Goal: Task Accomplishment & Management: Manage account settings

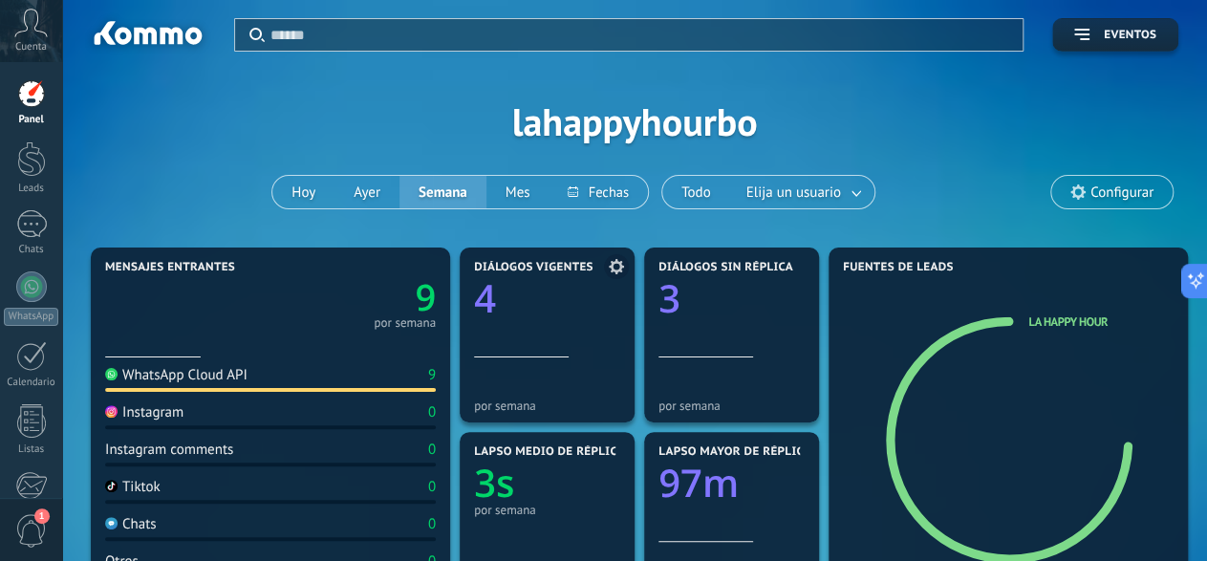
scroll to position [95, 0]
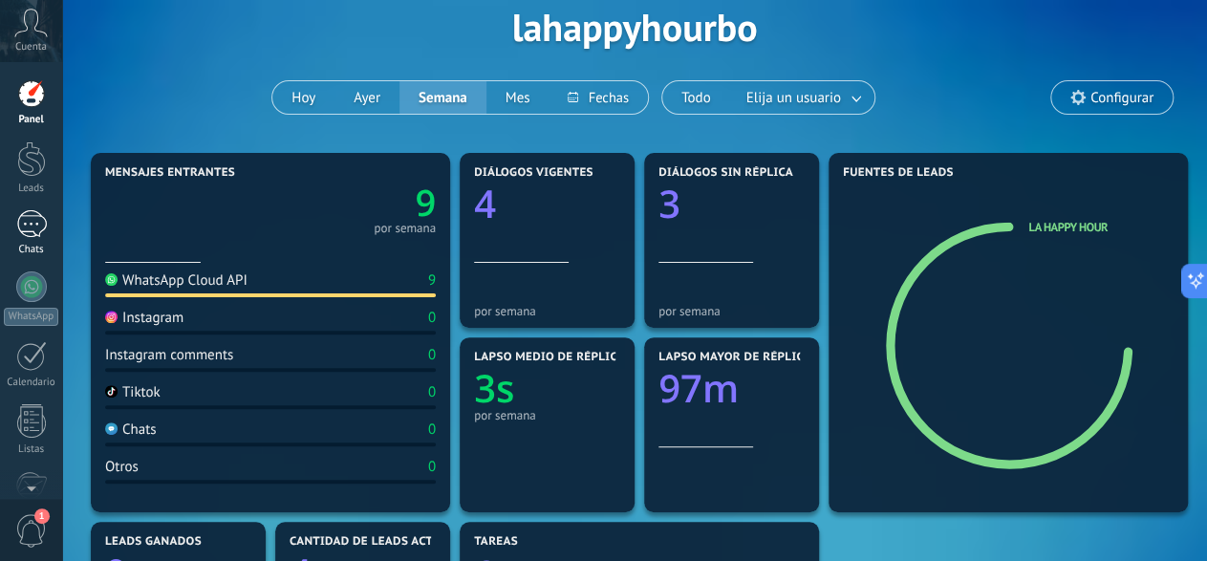
click at [29, 226] on div at bounding box center [31, 224] width 31 height 28
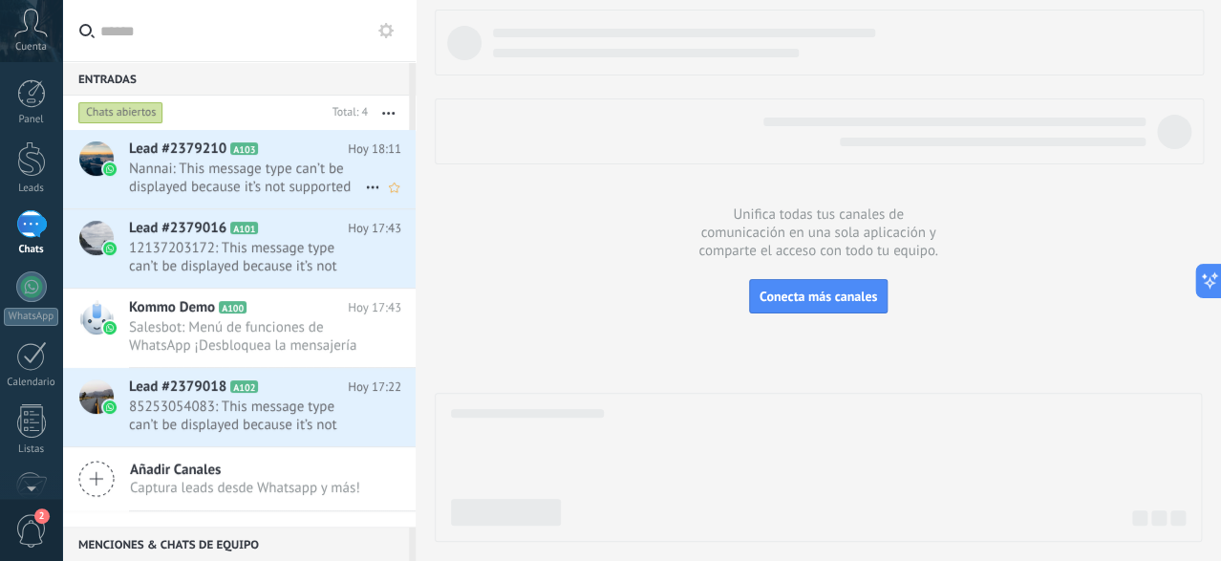
click at [226, 172] on span "Nannai: This message type can’t be displayed because it’s not supported yet." at bounding box center [247, 178] width 236 height 36
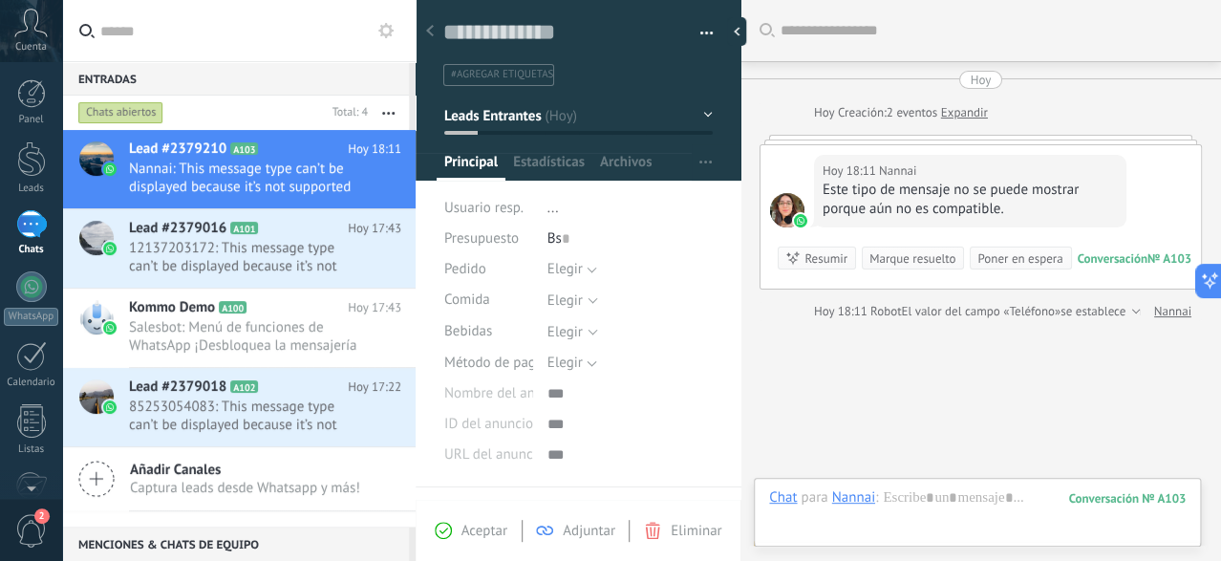
scroll to position [93, 0]
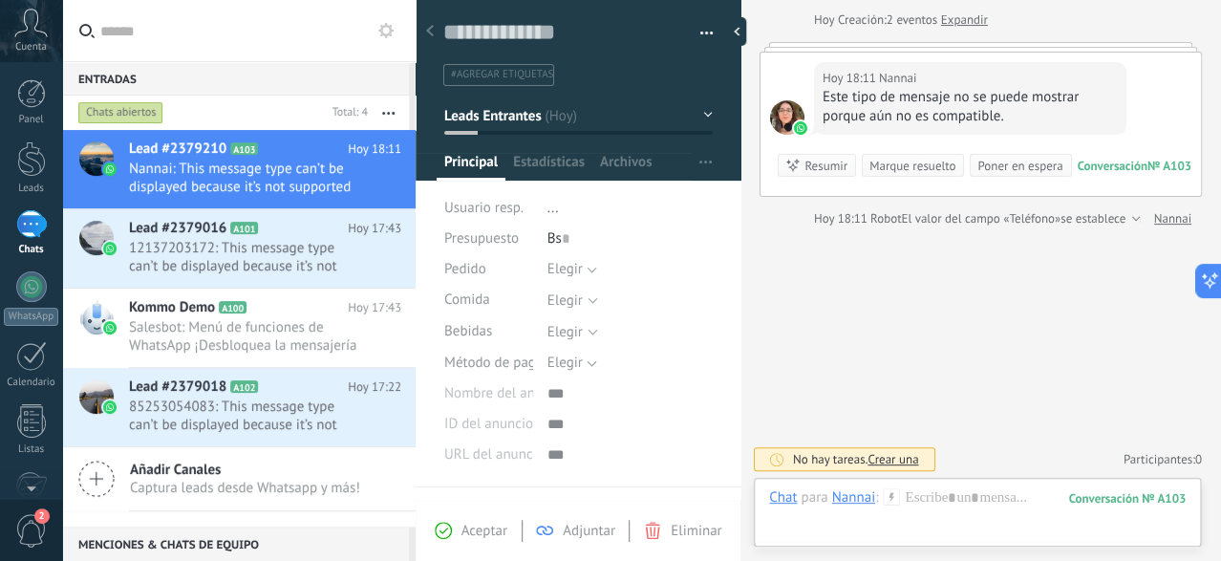
click at [893, 498] on icon at bounding box center [891, 496] width 17 height 17
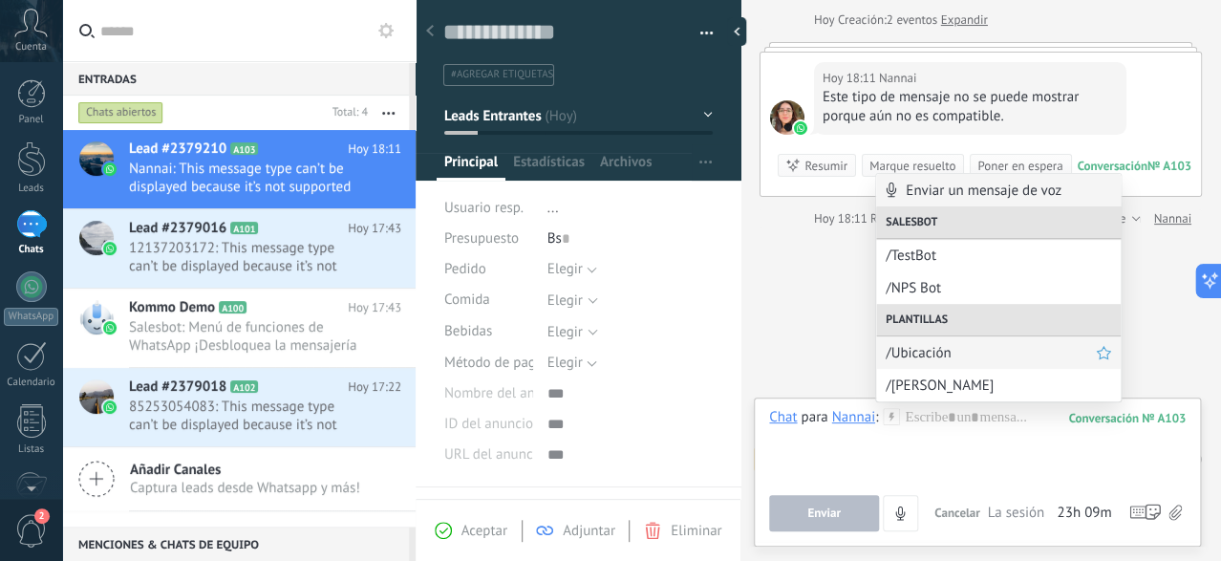
click at [953, 352] on span "/Ubicación" at bounding box center [991, 353] width 210 height 18
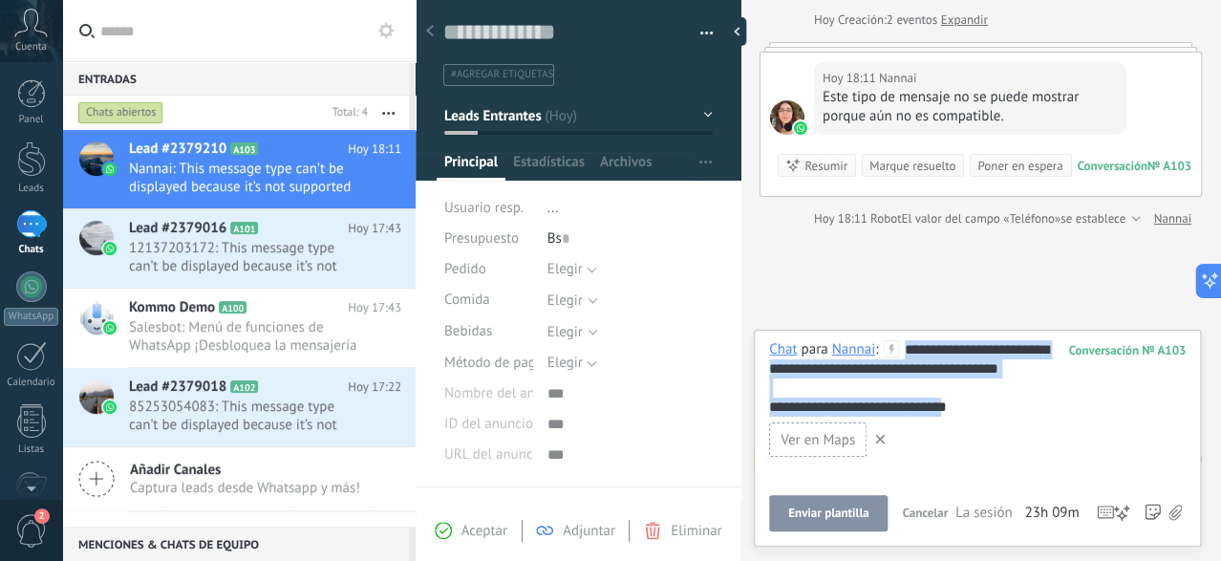
drag, startPoint x: 997, startPoint y: 404, endPoint x: 907, endPoint y: 348, distance: 106.1
click at [907, 348] on div "**********" at bounding box center [977, 378] width 417 height 76
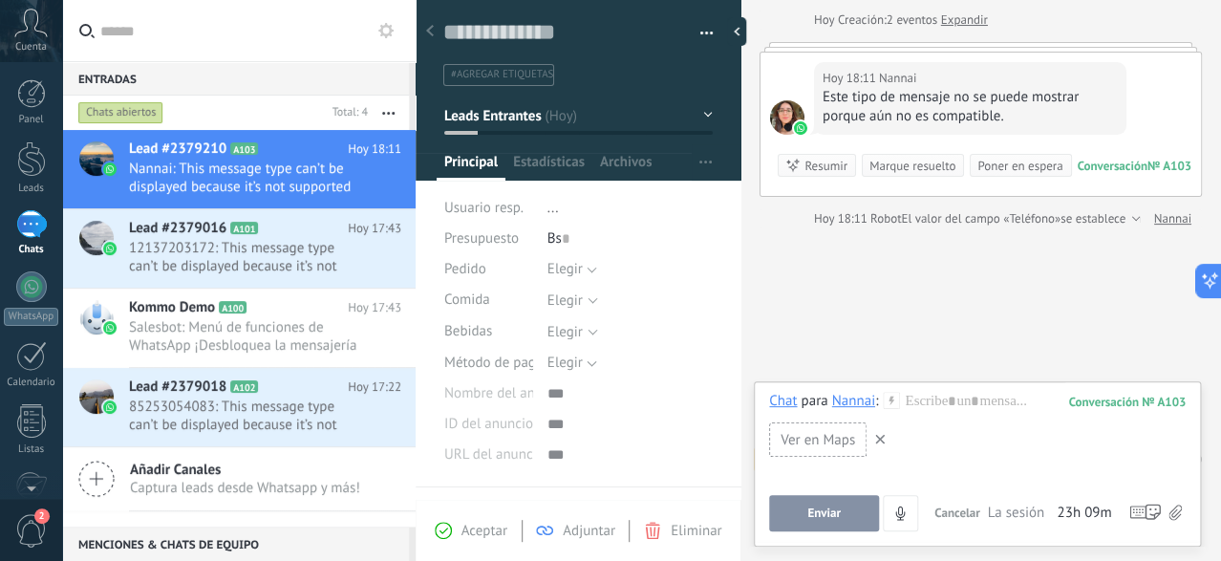
click at [886, 444] on span at bounding box center [880, 440] width 19 height 28
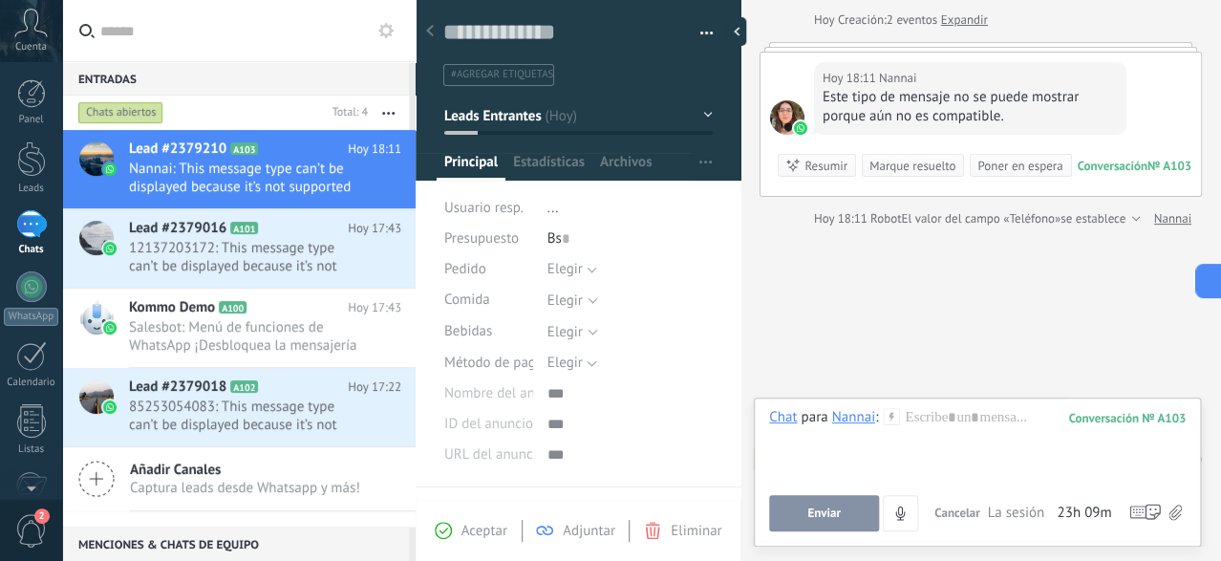
click at [893, 415] on icon at bounding box center [891, 416] width 17 height 17
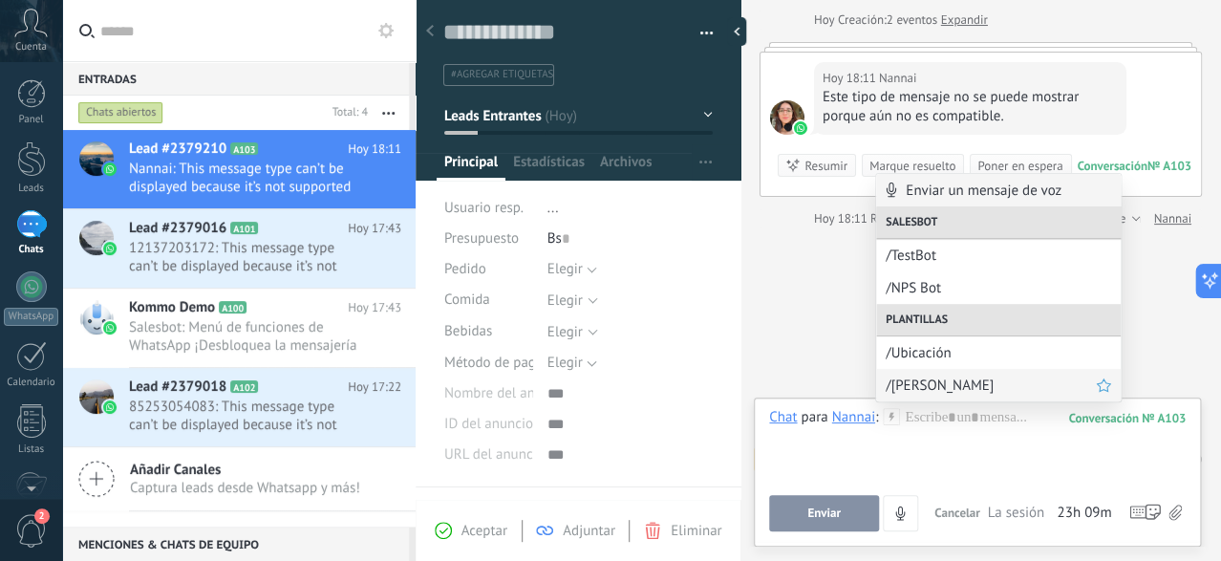
click at [926, 388] on span "/[PERSON_NAME]" at bounding box center [991, 386] width 210 height 18
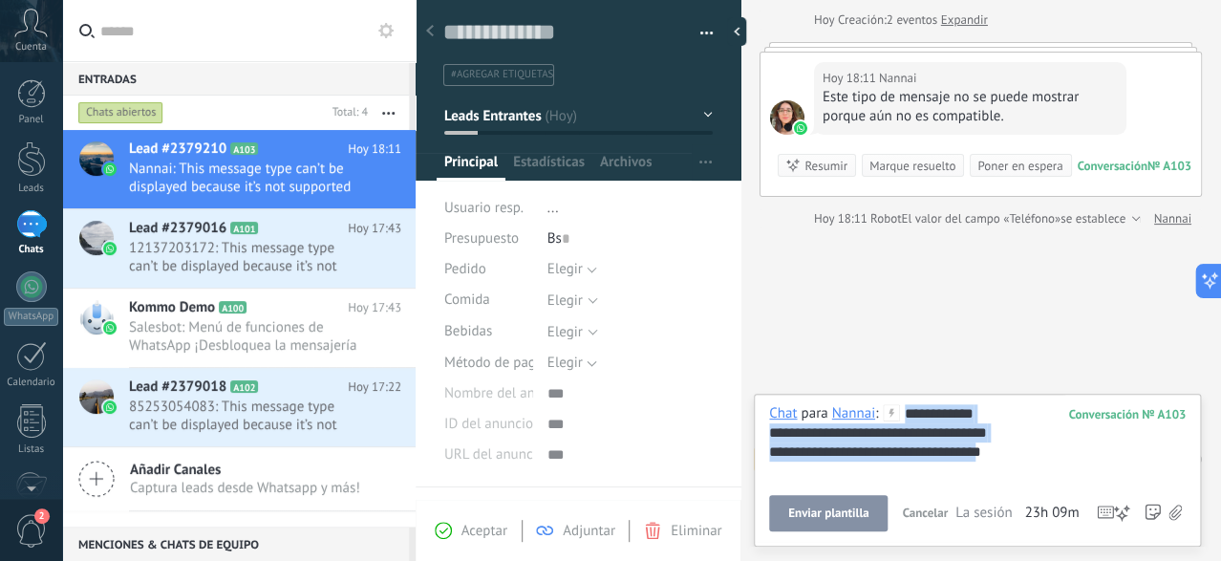
drag, startPoint x: 967, startPoint y: 468, endPoint x: 902, endPoint y: 402, distance: 92.6
click at [902, 402] on div "**********" at bounding box center [977, 470] width 447 height 153
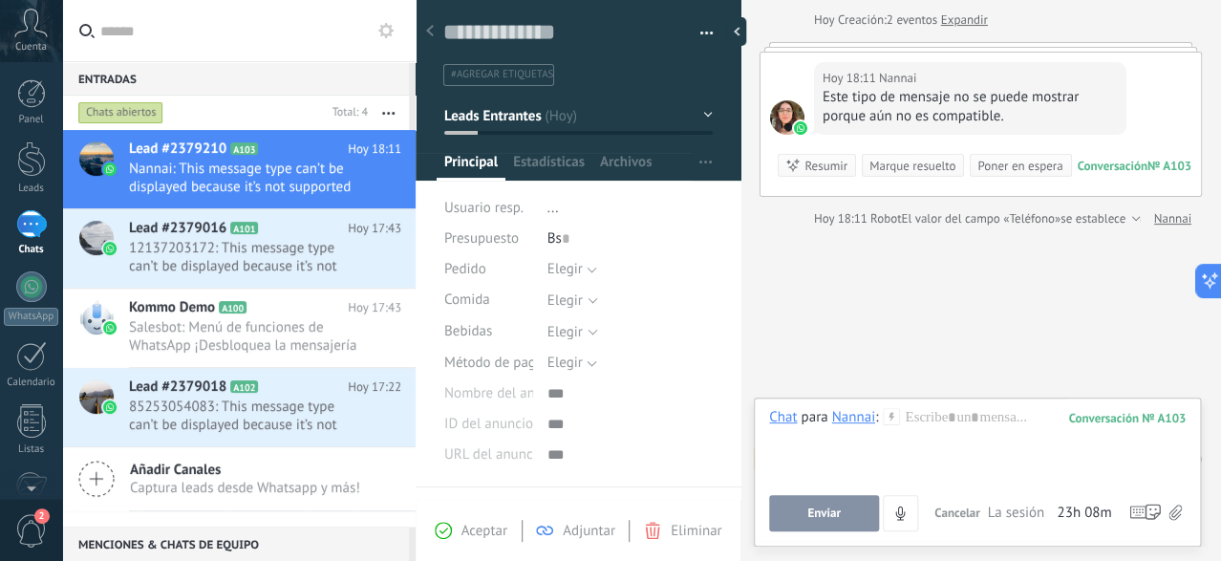
click at [894, 420] on icon at bounding box center [891, 416] width 17 height 17
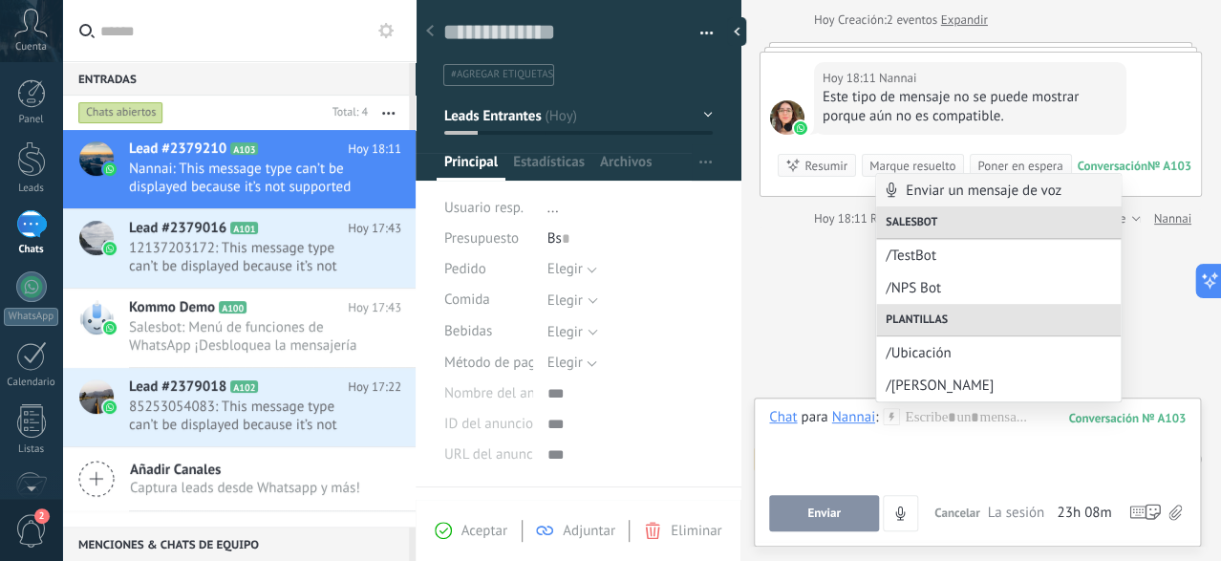
drag, startPoint x: 763, startPoint y: 264, endPoint x: 765, endPoint y: 273, distance: 10.0
click at [765, 272] on div "Buscar Carga más [PERSON_NAME] Creación: 2 eventos Expandir Hoy 18:11 Nannai Es…" at bounding box center [981, 234] width 481 height 655
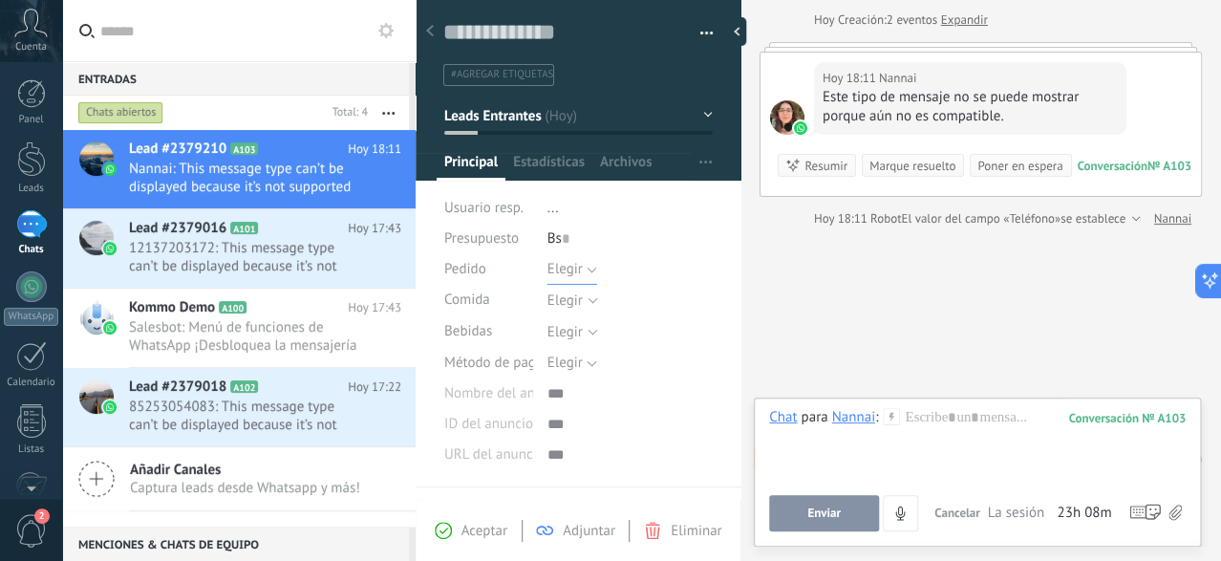
click at [569, 269] on span "Elegir" at bounding box center [565, 269] width 35 height 18
click at [467, 263] on span "Pedido" at bounding box center [465, 269] width 42 height 14
click at [581, 296] on span "Elegir" at bounding box center [618, 300] width 141 height 14
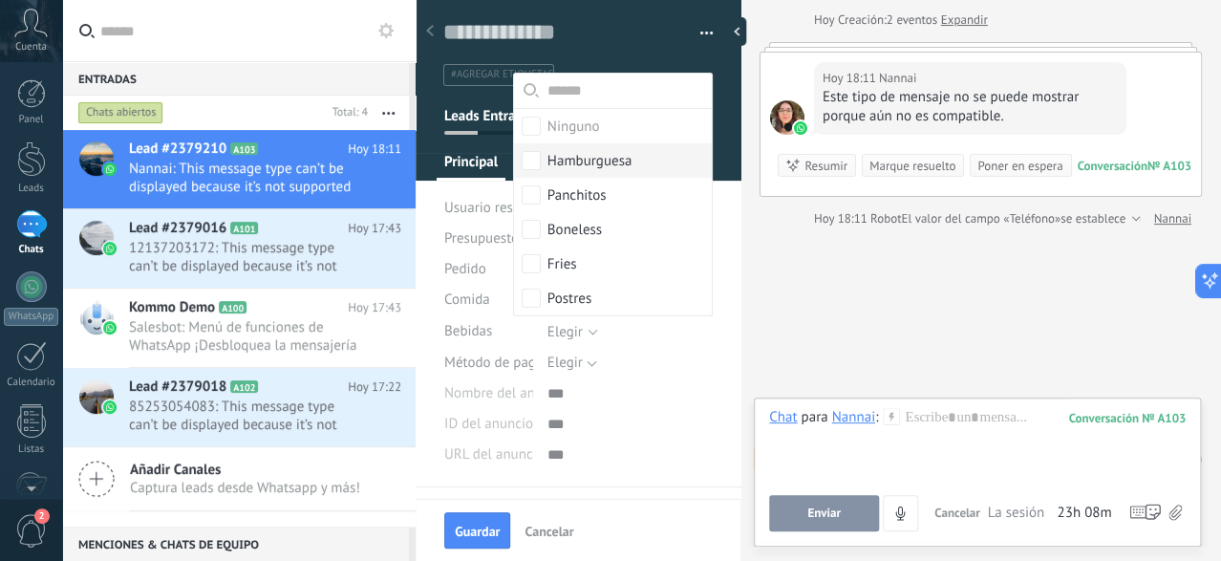
scroll to position [0, 0]
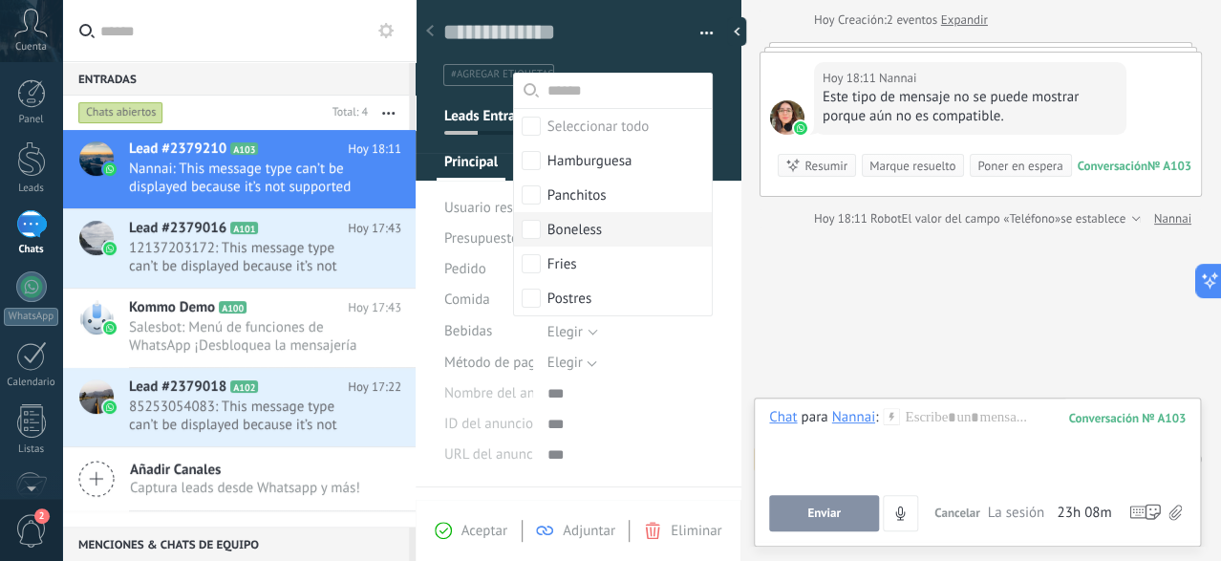
click at [447, 270] on span "Pedido" at bounding box center [465, 269] width 42 height 14
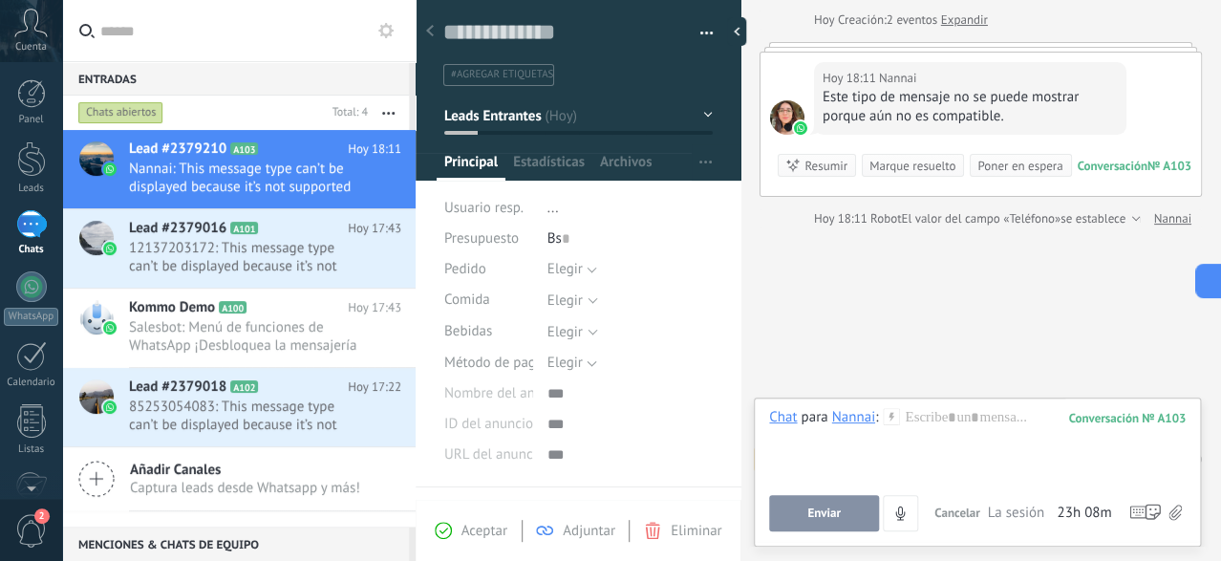
click at [582, 233] on div "Bs 0" at bounding box center [630, 239] width 165 height 31
type input "**"
click at [585, 275] on button "Elegir" at bounding box center [573, 269] width 50 height 31
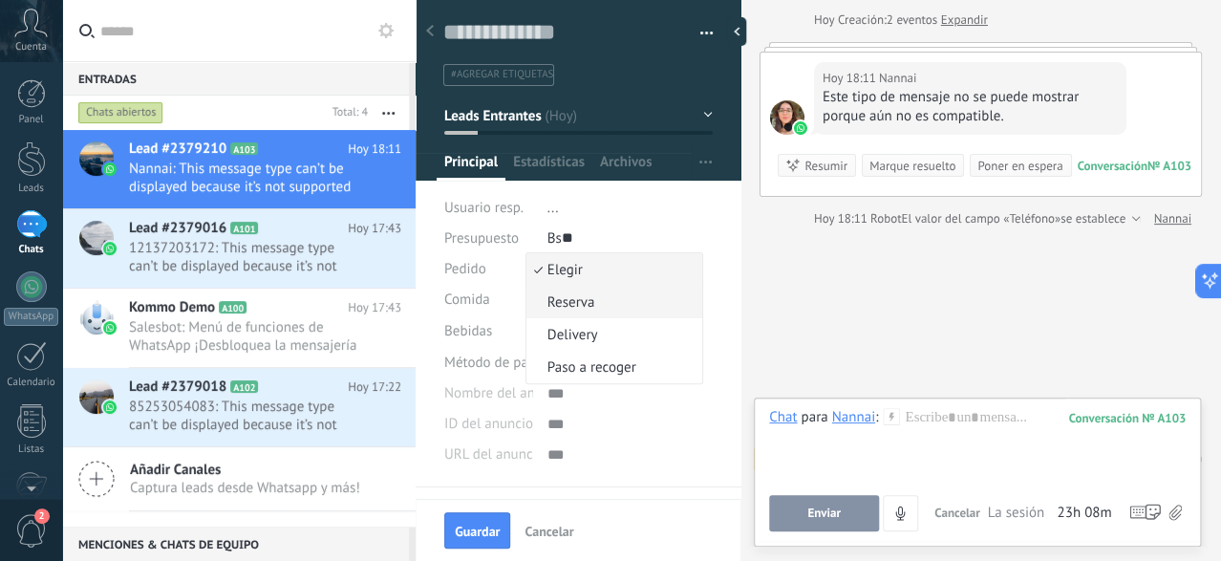
click at [607, 305] on span "Reserva" at bounding box center [612, 302] width 170 height 18
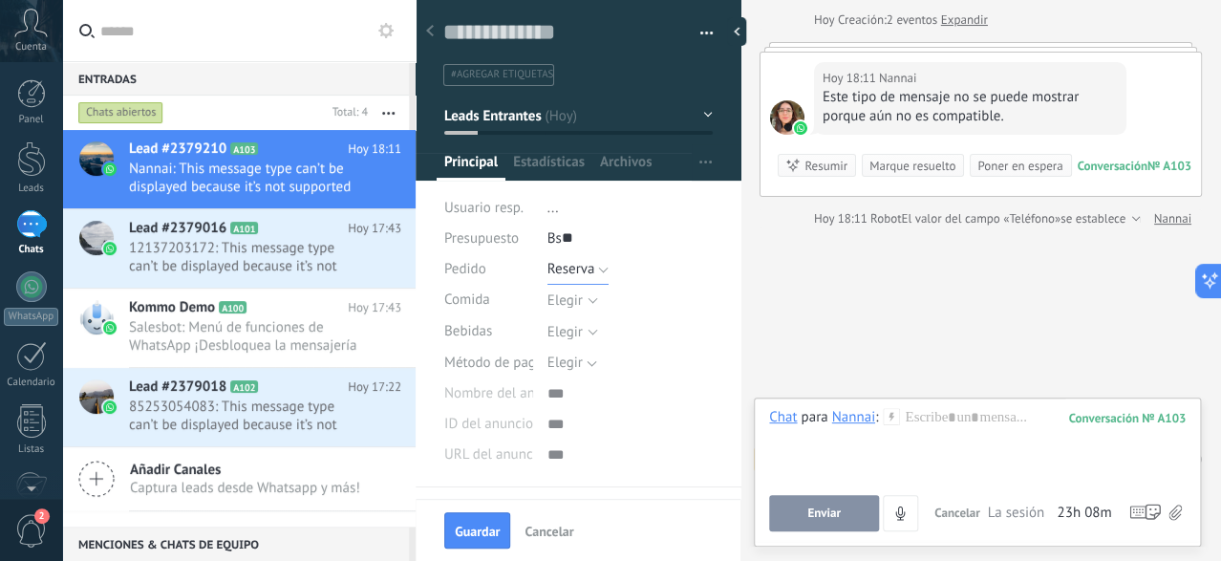
click at [600, 273] on button "Reserva" at bounding box center [579, 269] width 62 height 31
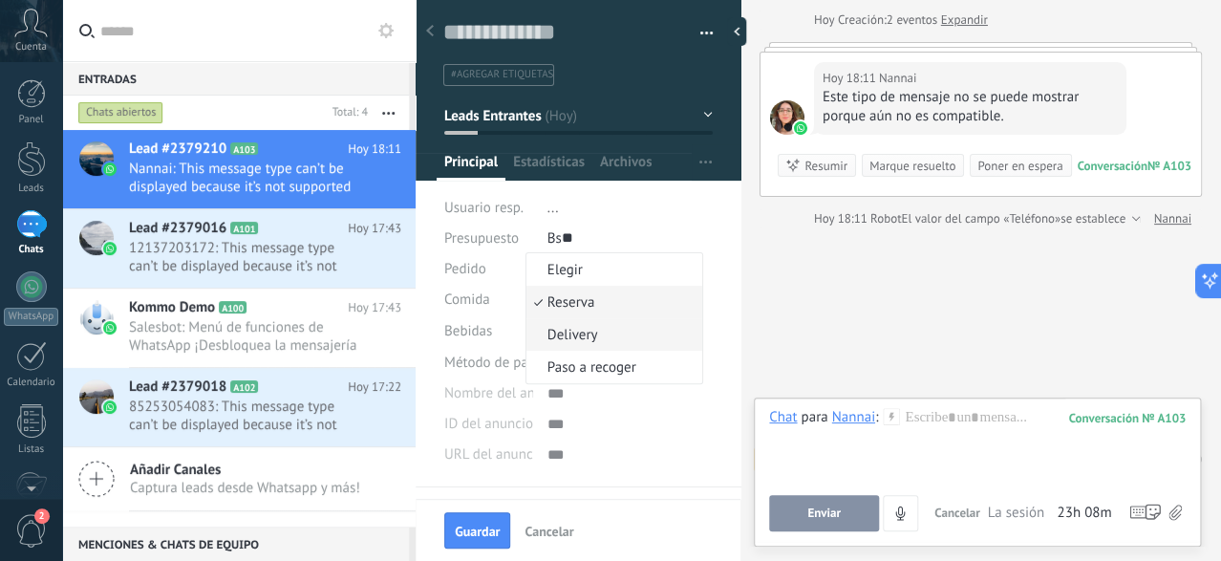
click at [593, 320] on li "Delivery" at bounding box center [615, 334] width 176 height 32
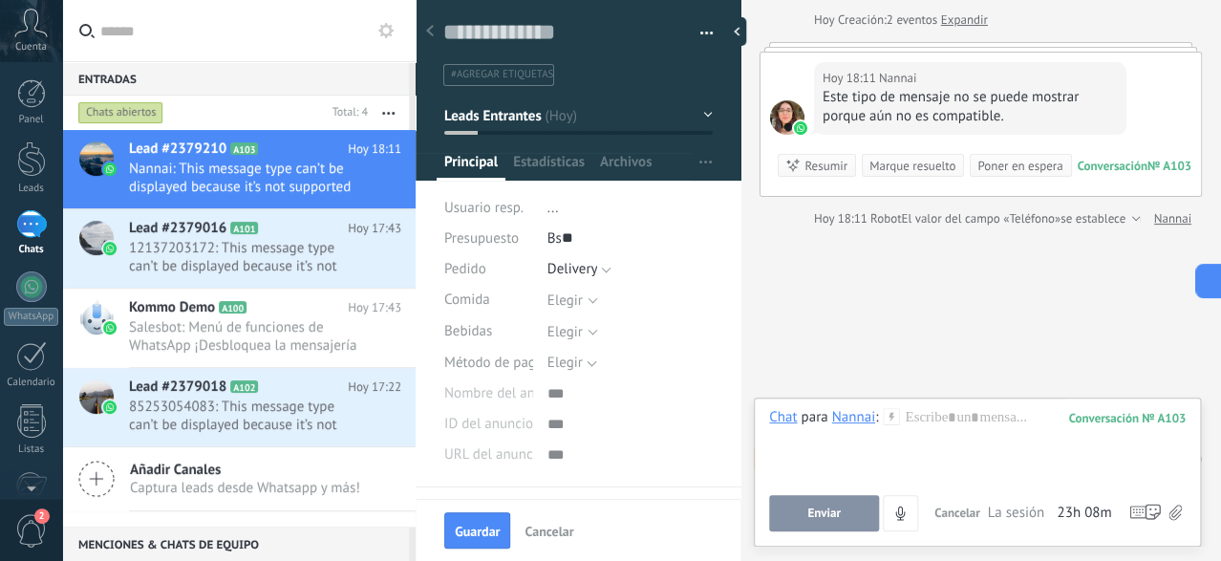
click at [582, 293] on span "Elegir" at bounding box center [618, 300] width 141 height 14
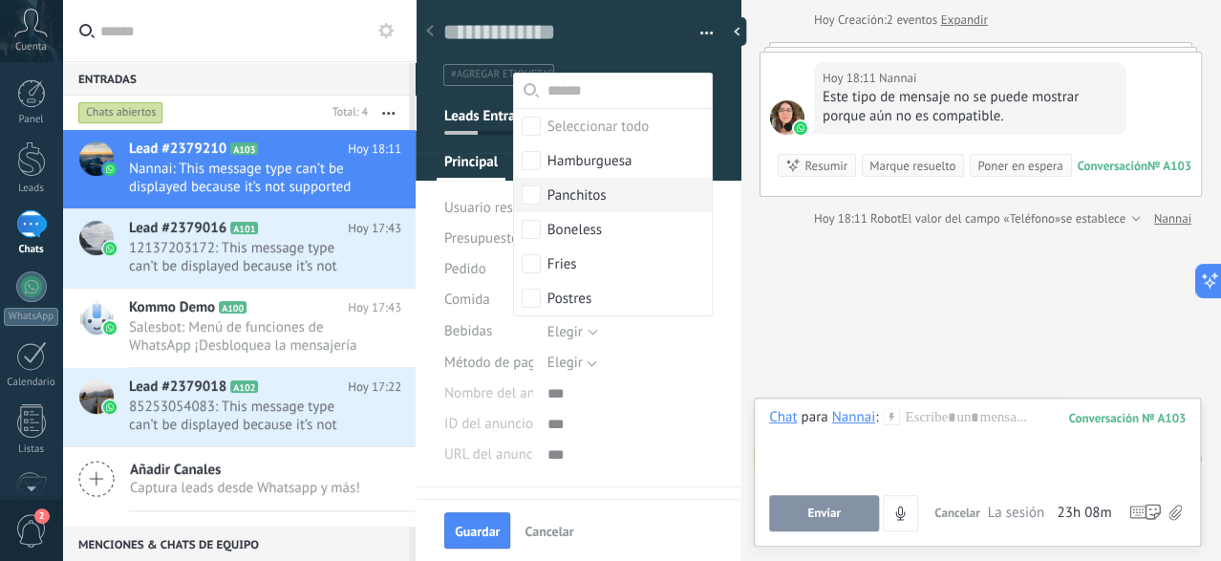
click at [595, 190] on div "Panchitos" at bounding box center [577, 195] width 59 height 19
click at [605, 161] on div "Hamburguesa" at bounding box center [590, 161] width 85 height 19
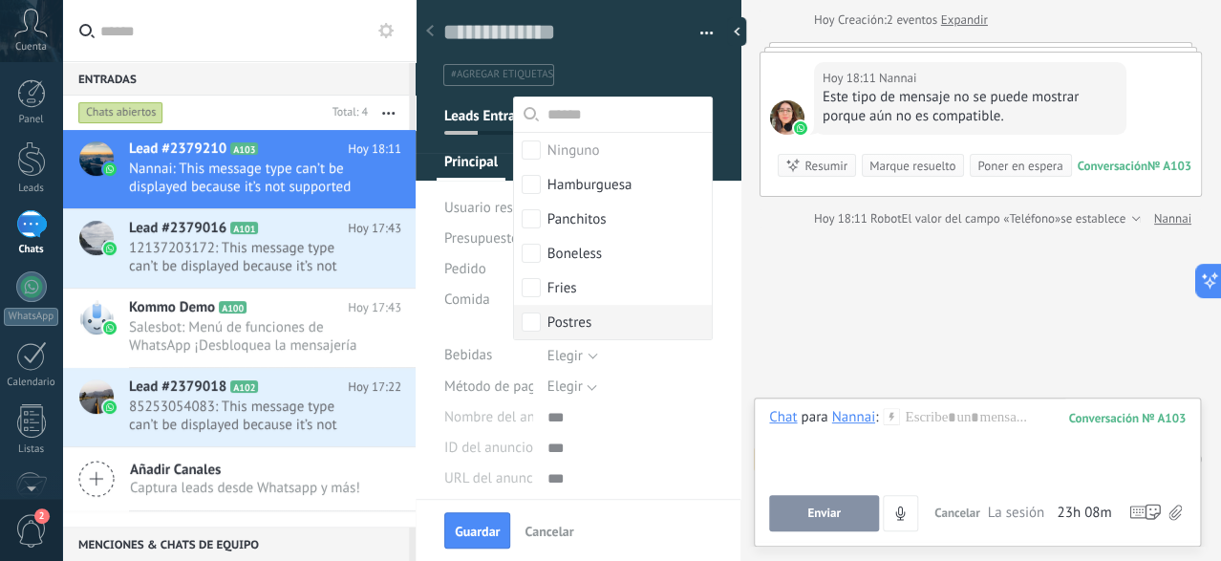
click at [476, 309] on div "Comida" at bounding box center [488, 300] width 89 height 31
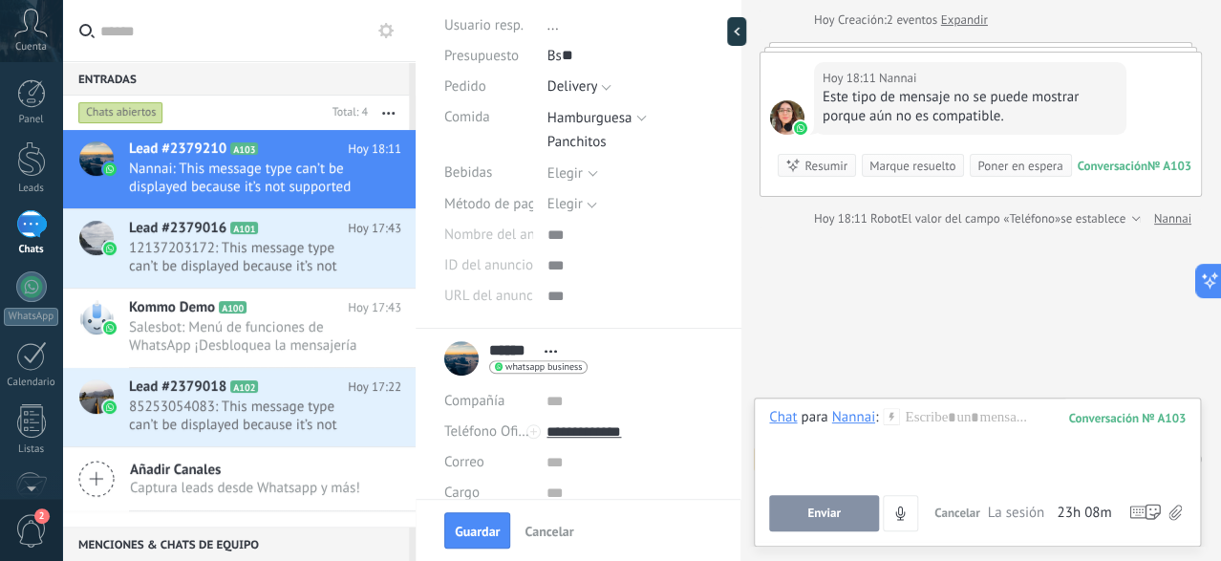
scroll to position [190, 0]
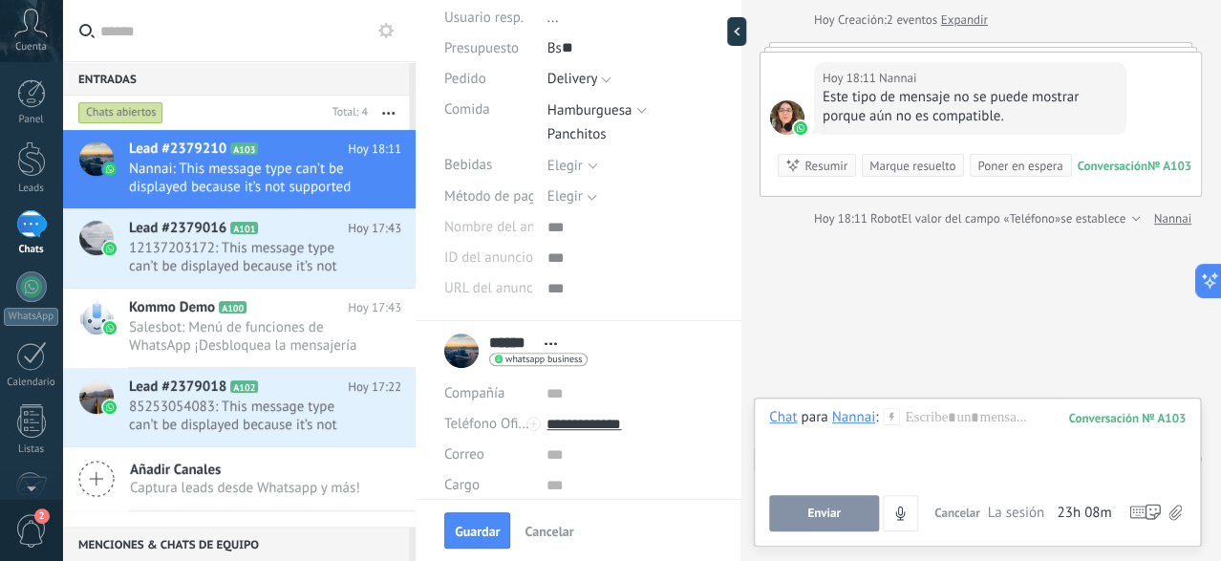
click at [574, 167] on div "Elegir" at bounding box center [565, 166] width 35 height 14
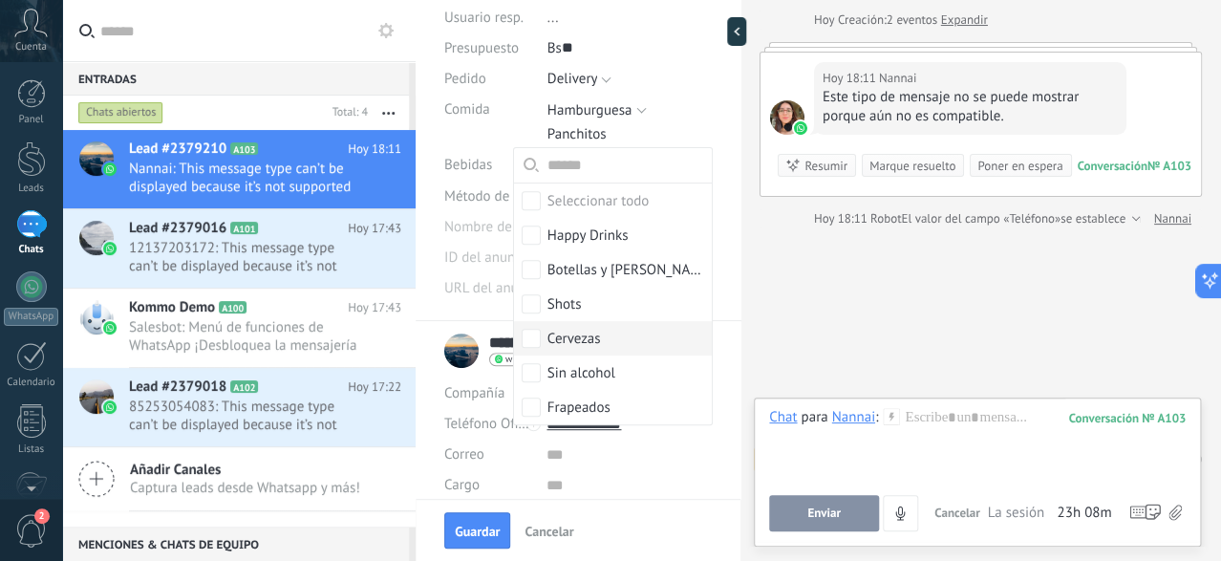
click at [584, 341] on div "Cervezas" at bounding box center [575, 339] width 54 height 19
click at [463, 191] on span "Método de pago" at bounding box center [493, 196] width 99 height 14
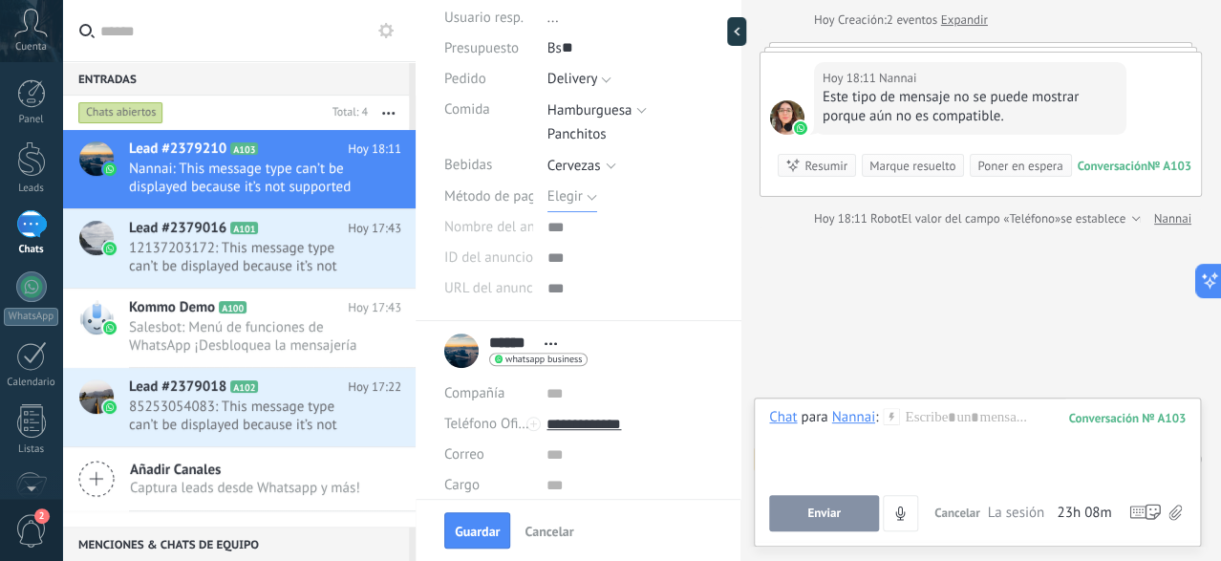
click at [588, 194] on button "Elegir" at bounding box center [573, 197] width 50 height 31
click at [589, 226] on span "Qr" at bounding box center [612, 230] width 170 height 18
click at [568, 192] on button "Qr" at bounding box center [562, 197] width 29 height 31
click at [588, 258] on span "Transferencia" at bounding box center [612, 262] width 170 height 18
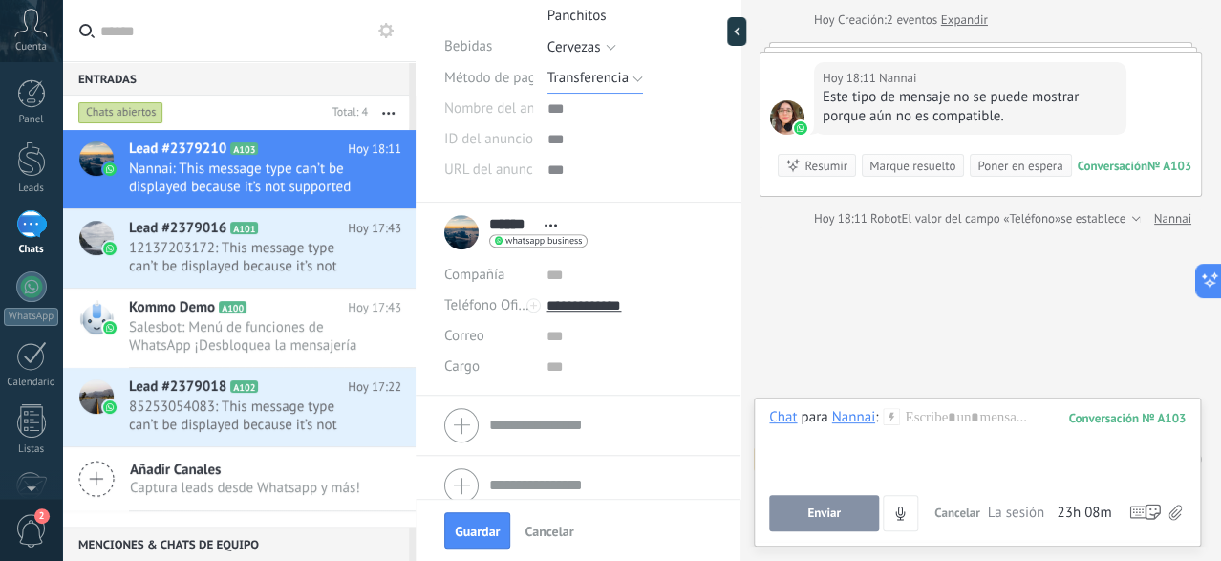
scroll to position [325, 0]
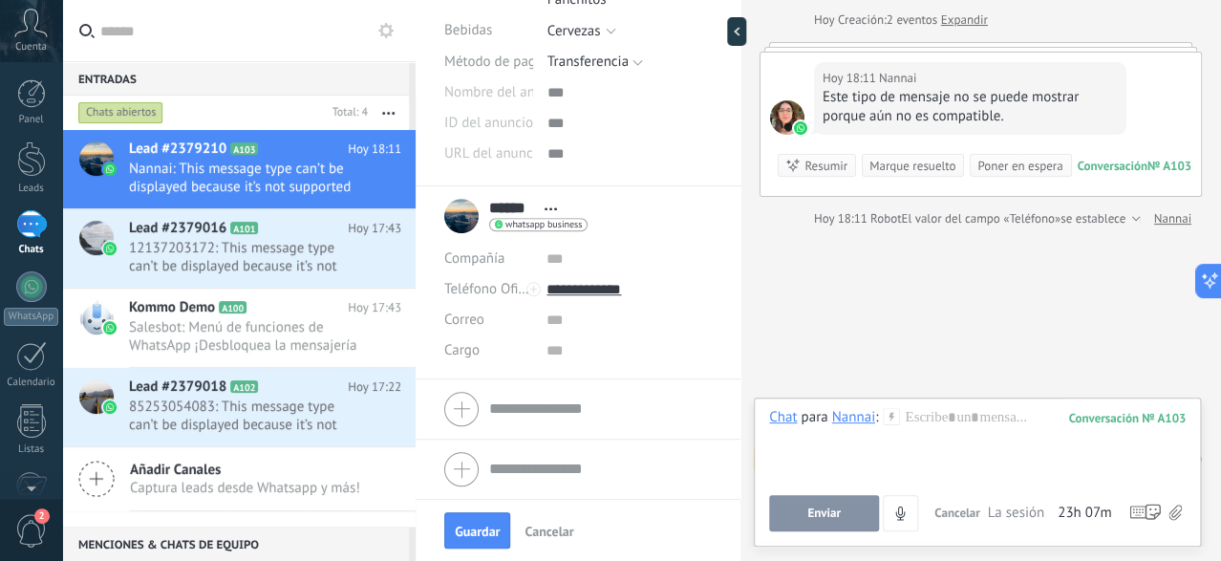
click at [557, 206] on span "Abrir detalle Copie el nombre Desatar Contacto principal" at bounding box center [551, 209] width 32 height 14
click at [513, 223] on span "whatsapp business" at bounding box center [544, 225] width 76 height 10
click at [673, 220] on div at bounding box center [610, 280] width 1221 height 561
click at [572, 268] on input "text" at bounding box center [629, 259] width 165 height 31
click at [587, 314] on input "text" at bounding box center [629, 320] width 165 height 31
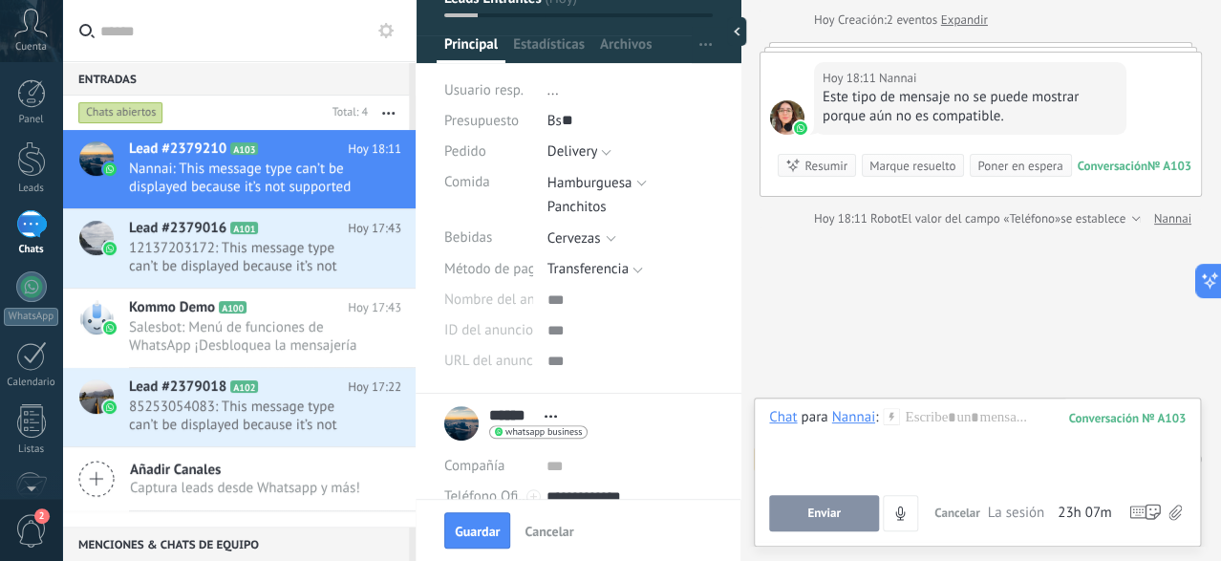
scroll to position [0, 0]
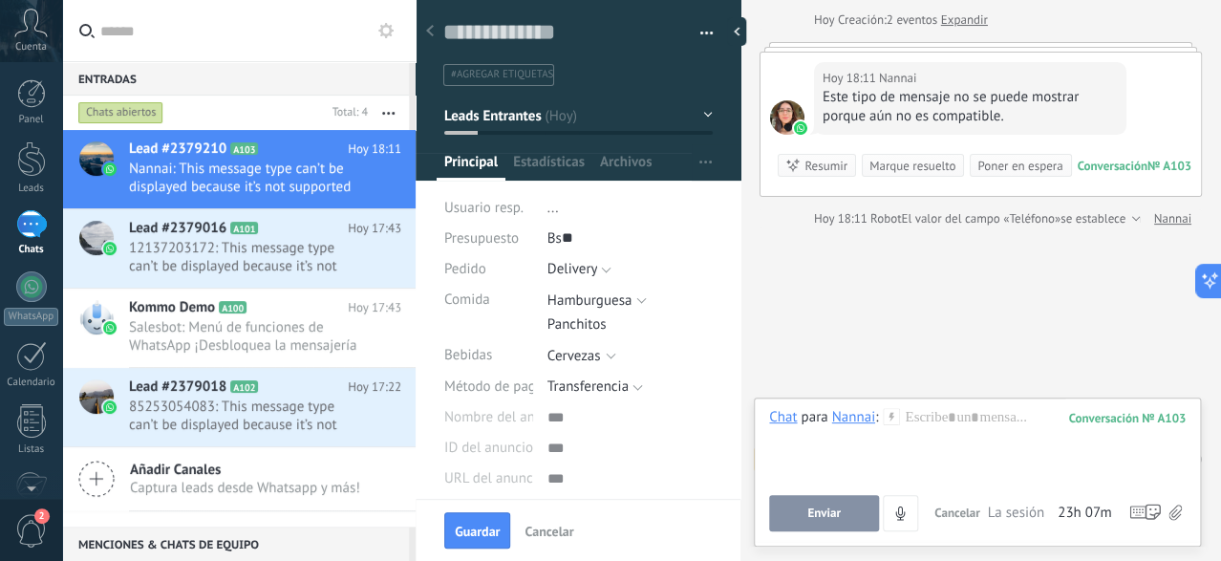
click at [603, 111] on button "Leads Entrantes" at bounding box center [578, 115] width 269 height 34
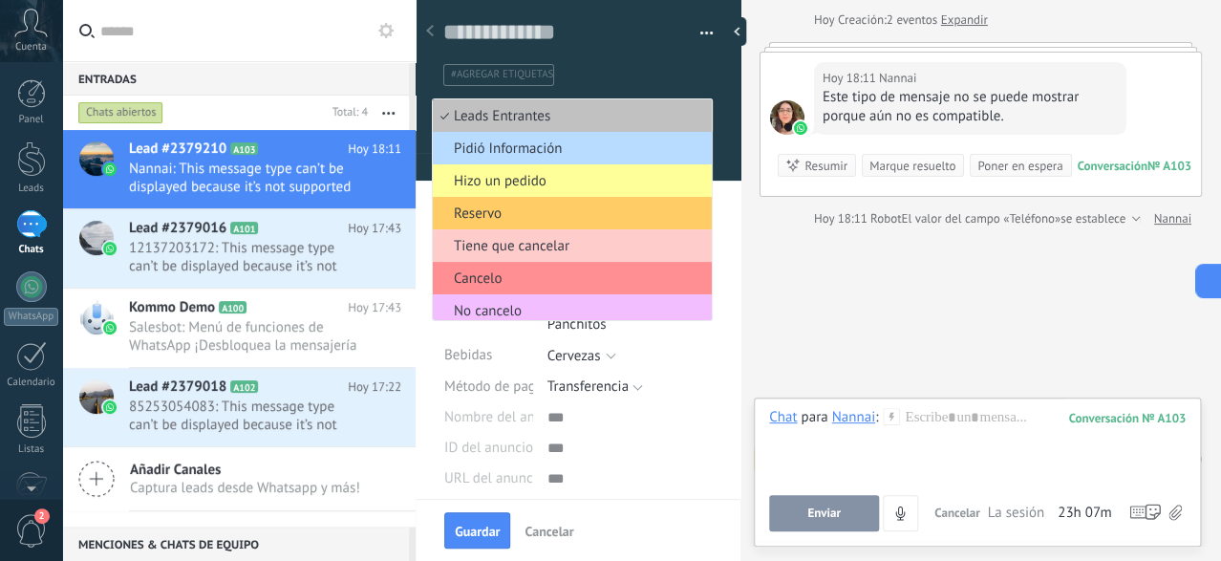
click at [570, 149] on span "Pidió Información" at bounding box center [569, 149] width 273 height 18
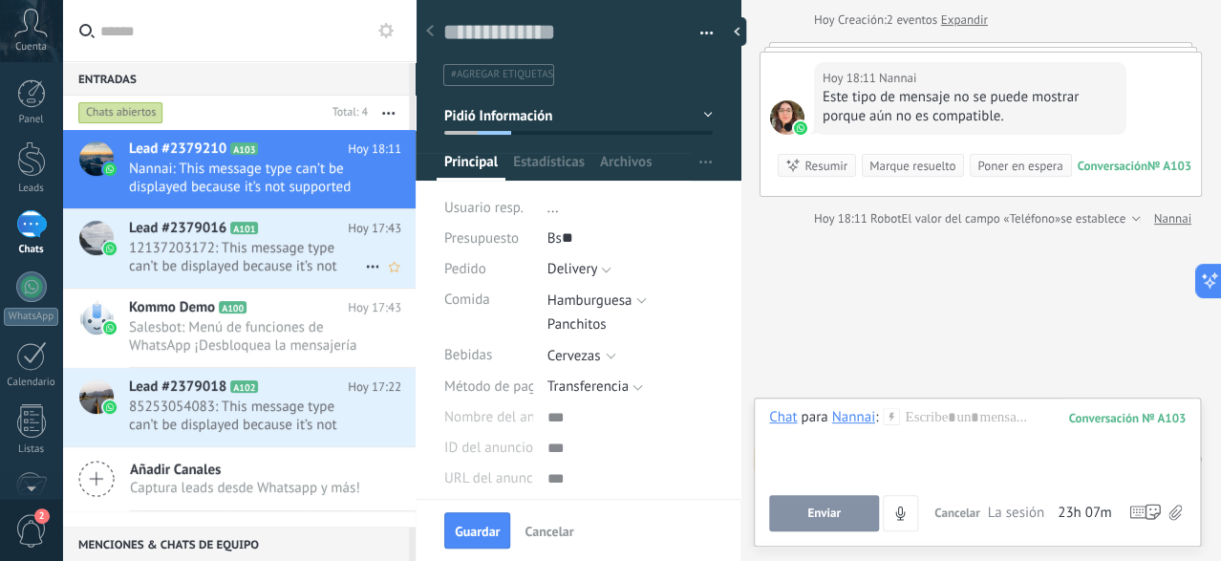
click at [301, 250] on span "12137203172: This message type can’t be displayed because it’s not supported ye…" at bounding box center [247, 257] width 236 height 36
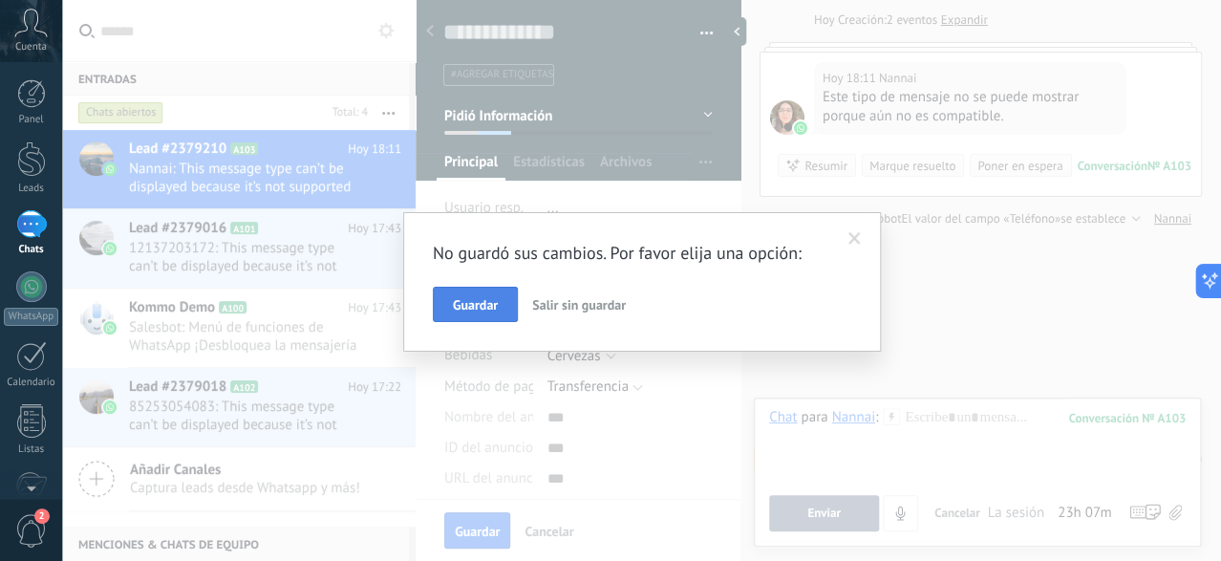
click at [477, 312] on span "Guardar" at bounding box center [475, 304] width 45 height 13
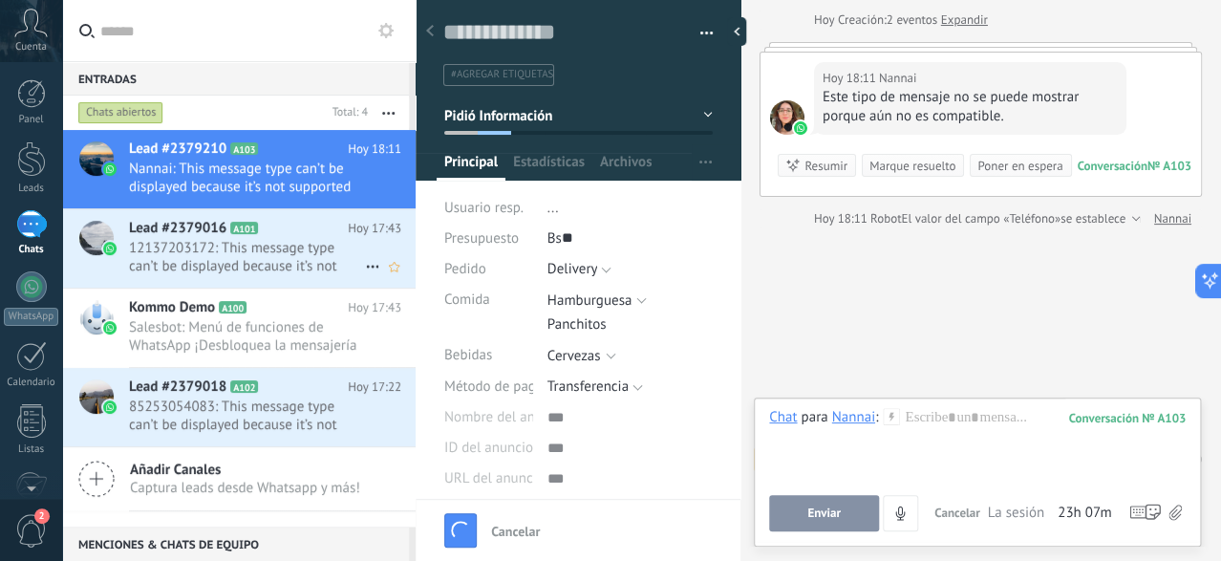
click at [275, 248] on span "12137203172: This message type can’t be displayed because it’s not supported ye…" at bounding box center [247, 257] width 236 height 36
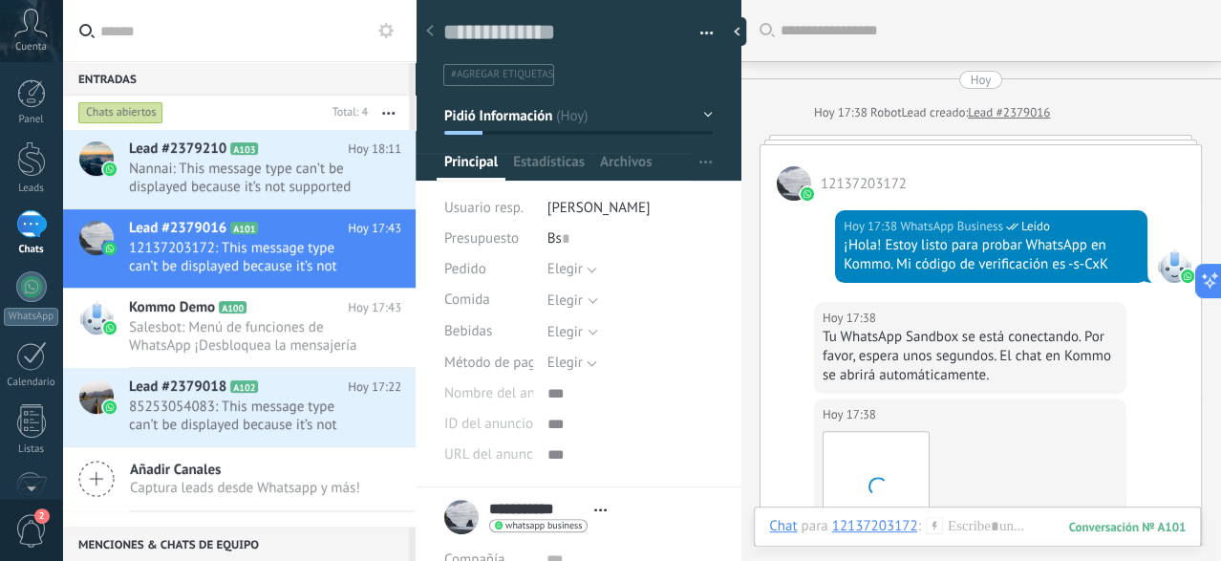
scroll to position [477, 0]
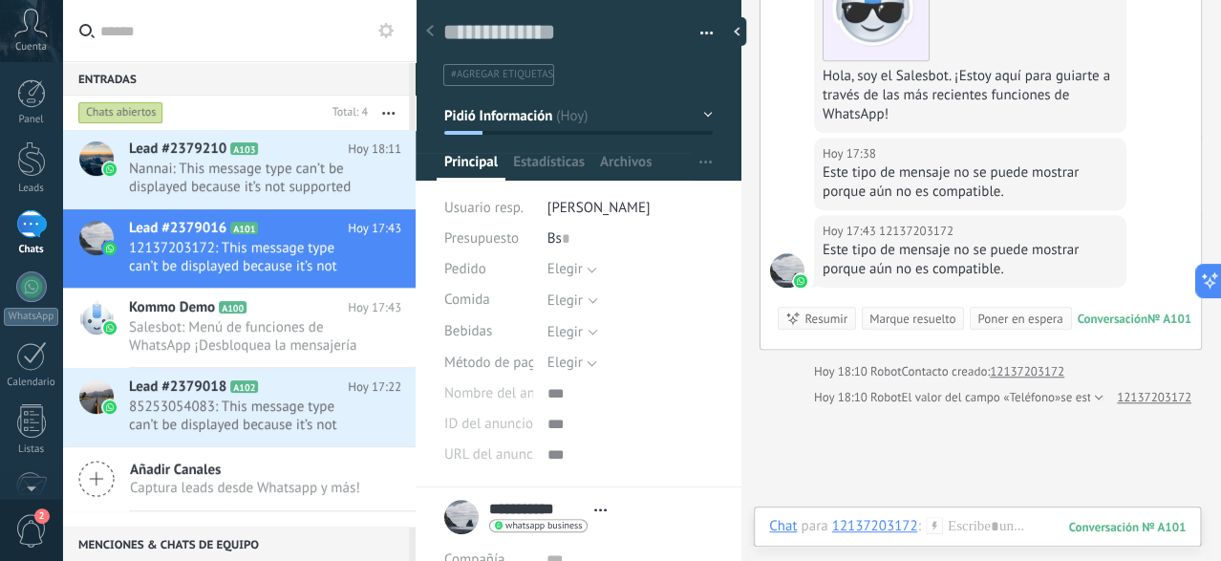
click at [628, 116] on button "Pidió Información" at bounding box center [578, 115] width 269 height 34
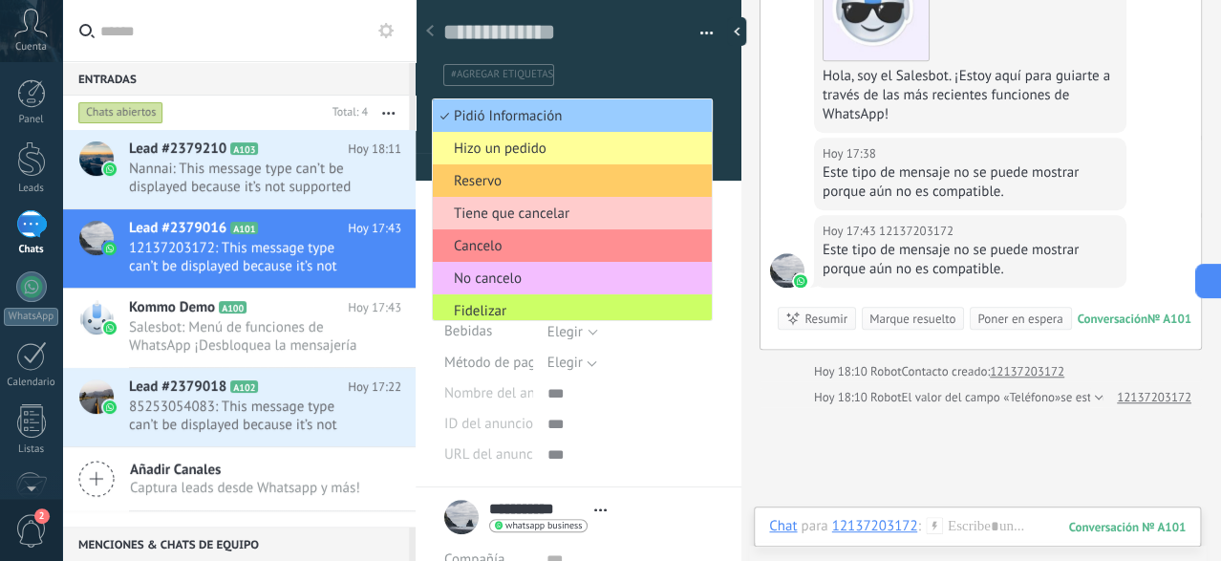
click at [570, 248] on span "Cancelo" at bounding box center [569, 246] width 273 height 18
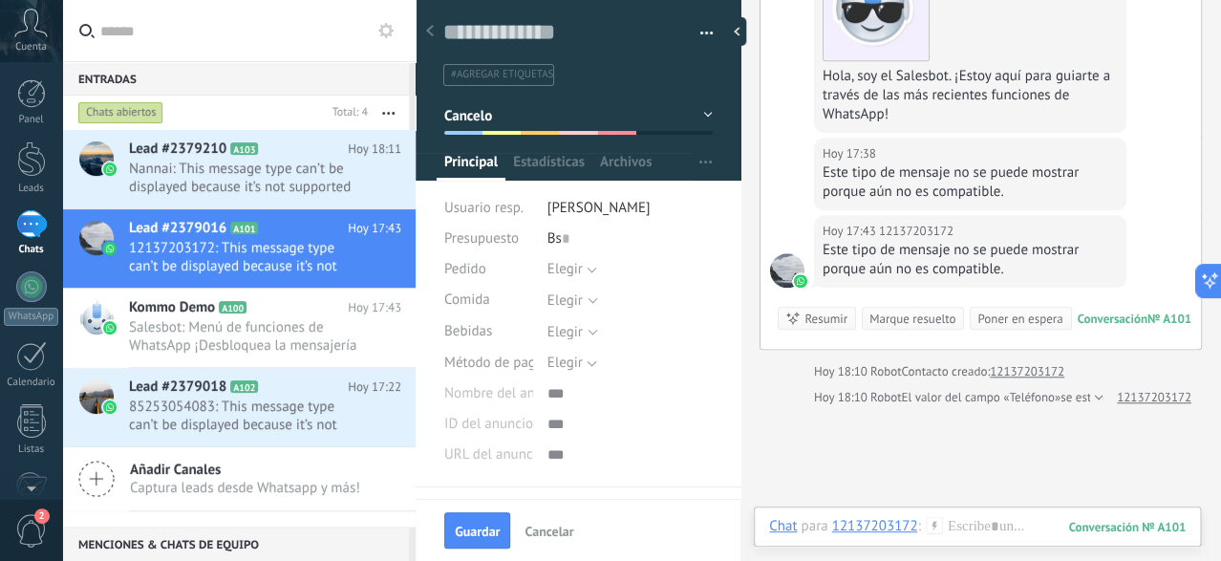
click at [480, 528] on span "Guardar" at bounding box center [477, 531] width 45 height 13
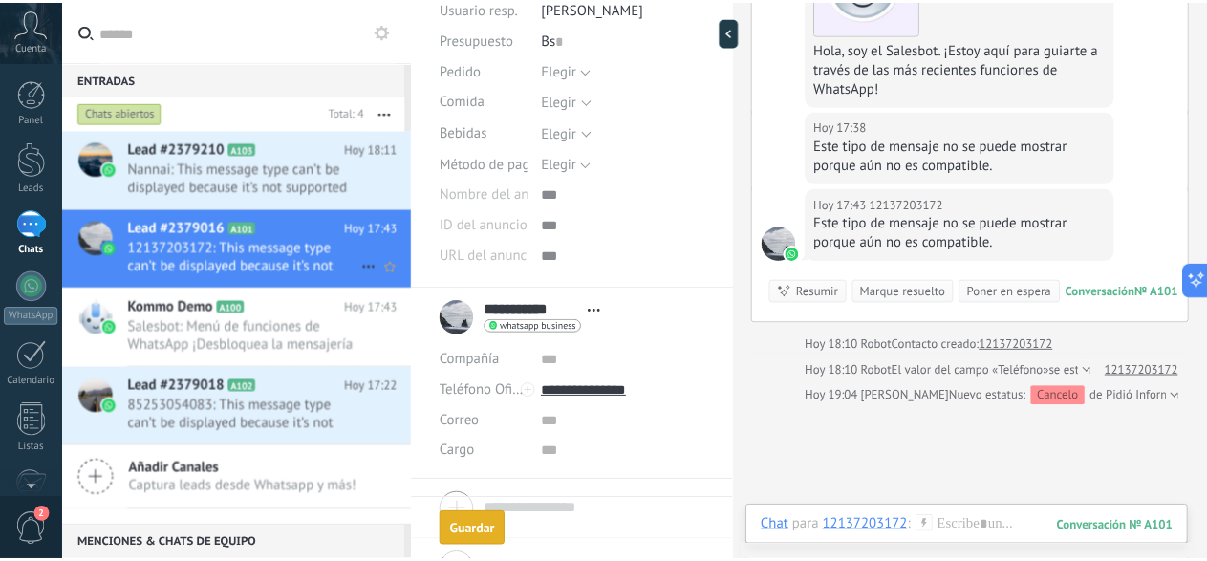
scroll to position [238, 0]
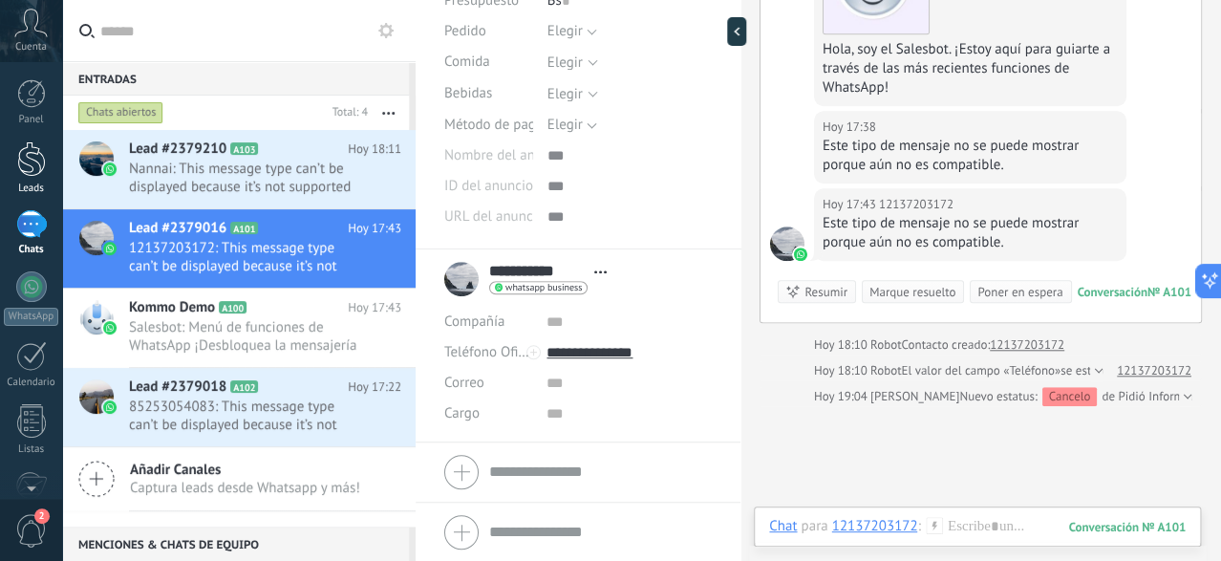
click at [14, 154] on link "Leads" at bounding box center [31, 168] width 62 height 54
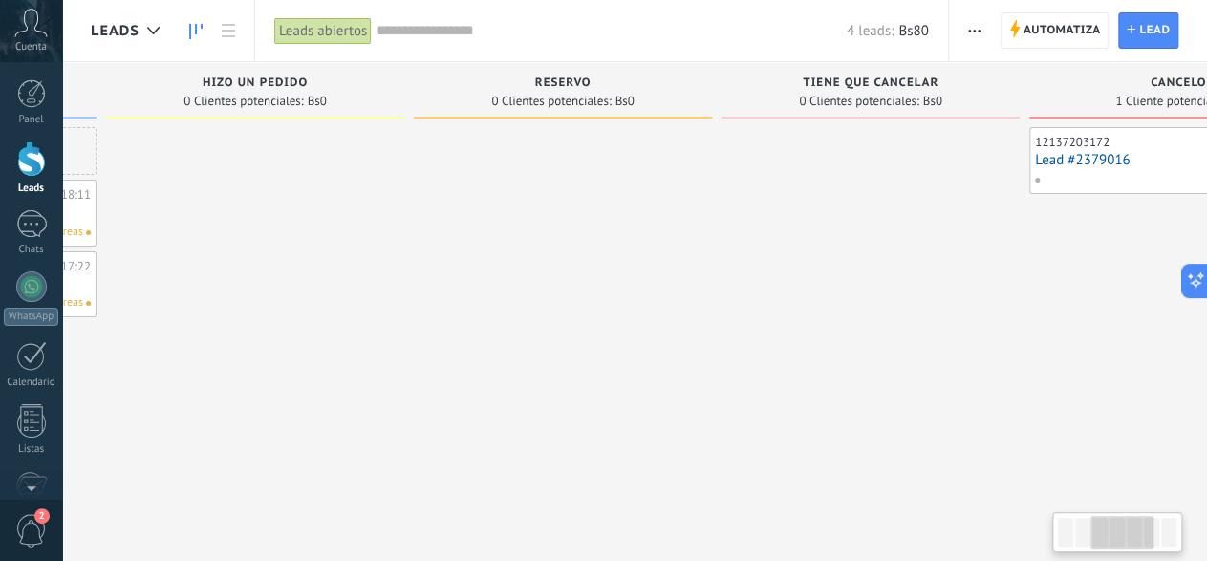
drag, startPoint x: 497, startPoint y: 367, endPoint x: 417, endPoint y: 367, distance: 80.3
click at [417, 367] on div at bounding box center [563, 283] width 298 height 312
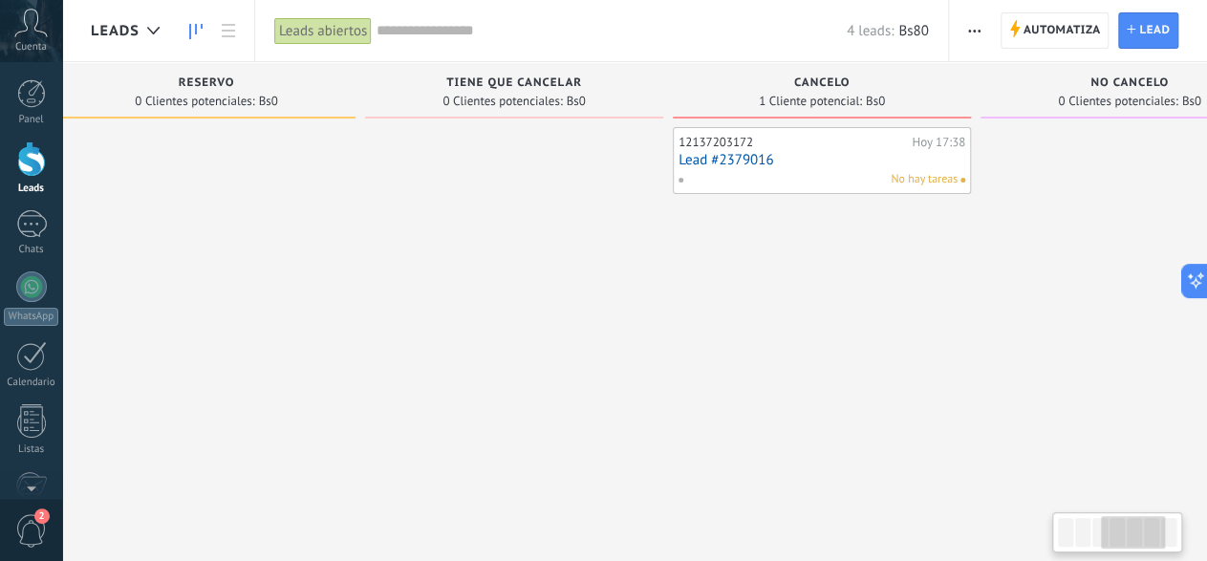
scroll to position [0, 996]
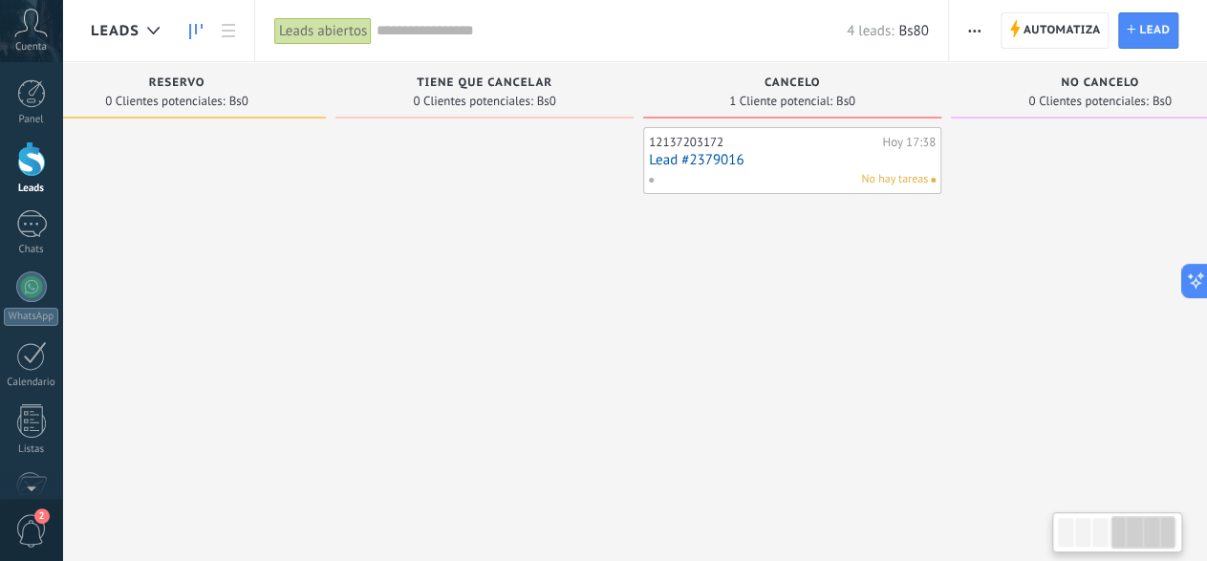
drag, startPoint x: 711, startPoint y: 355, endPoint x: 543, endPoint y: 359, distance: 168.3
click at [543, 359] on div at bounding box center [484, 283] width 298 height 312
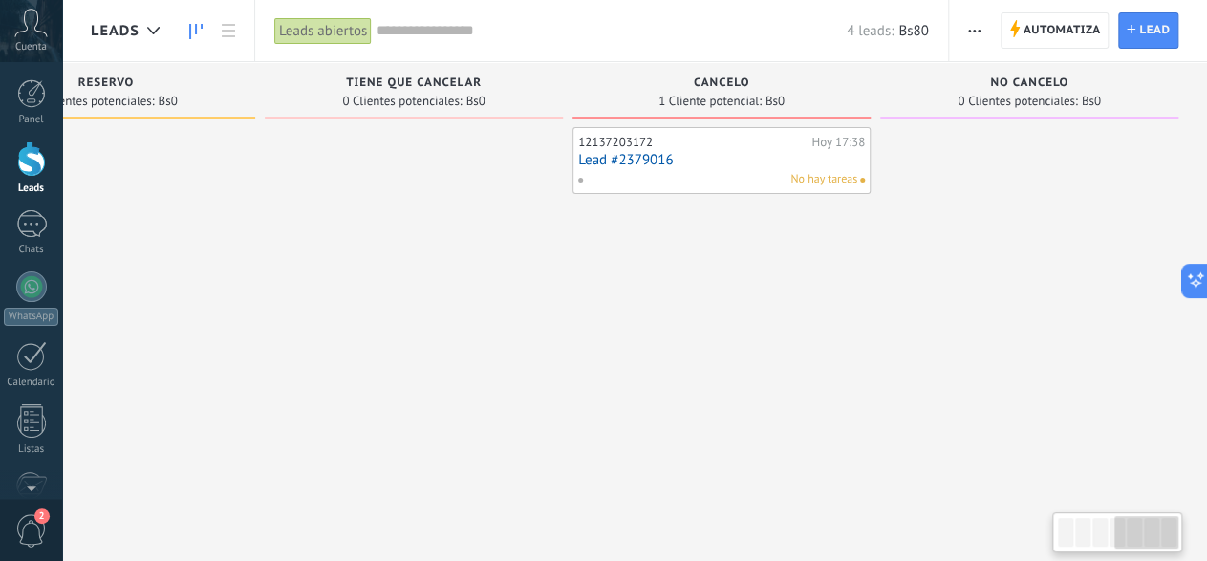
drag, startPoint x: 705, startPoint y: 375, endPoint x: 325, endPoint y: 331, distance: 382.9
click at [339, 369] on div "Leads Entrantes Solicitudes: 1 0 0 0 1 0 0 0 1 de: Kommo Demo Hoy 17:38 La happ…" at bounding box center [115, 250] width 2183 height 377
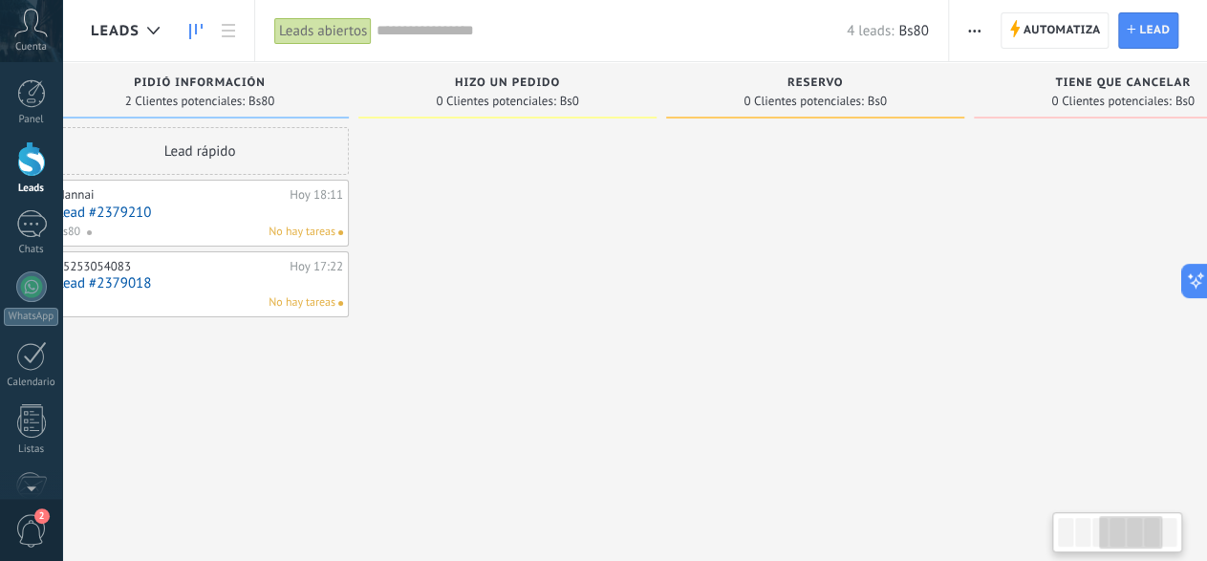
scroll to position [0, 314]
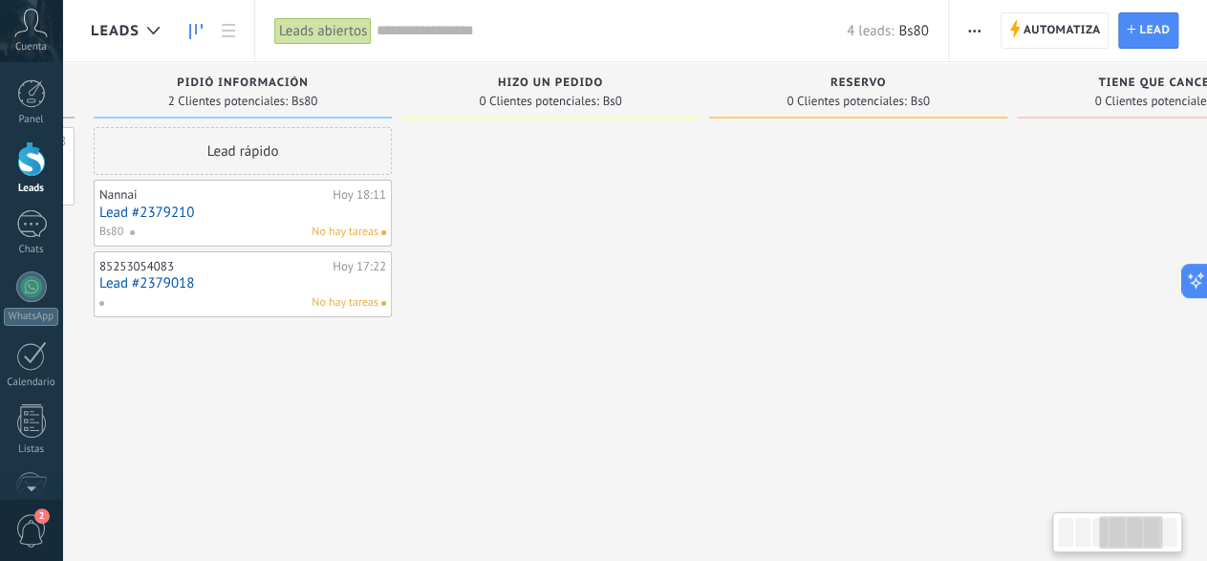
drag, startPoint x: 325, startPoint y: 331, endPoint x: 805, endPoint y: 295, distance: 481.0
click at [1075, 292] on div at bounding box center [1166, 283] width 298 height 312
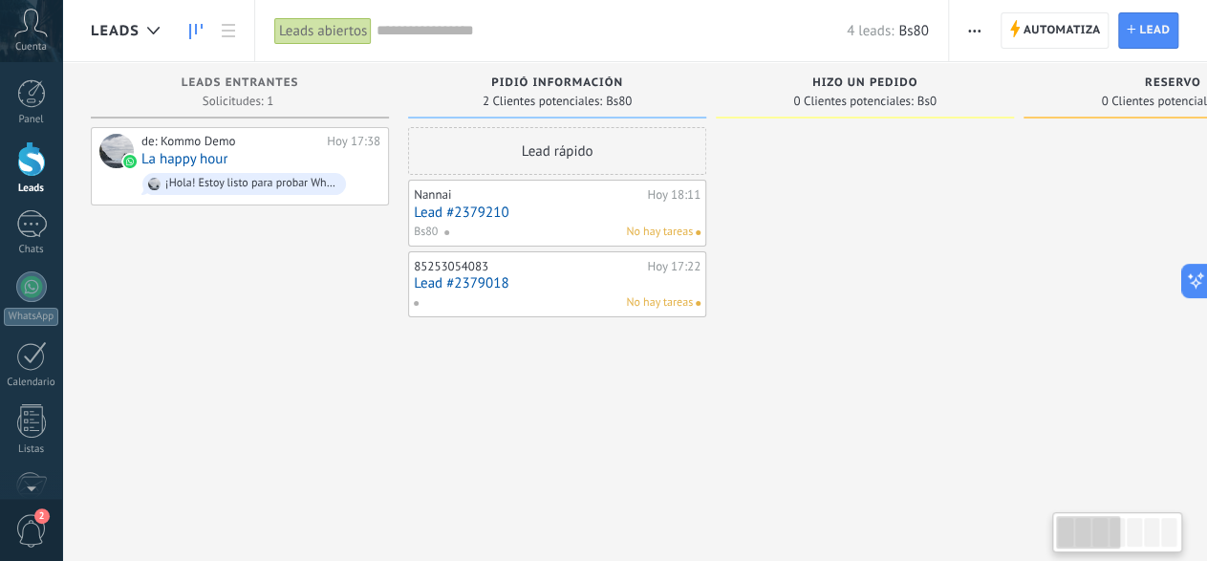
drag, startPoint x: 542, startPoint y: 296, endPoint x: 916, endPoint y: 307, distance: 374.7
click at [916, 307] on div at bounding box center [865, 283] width 298 height 312
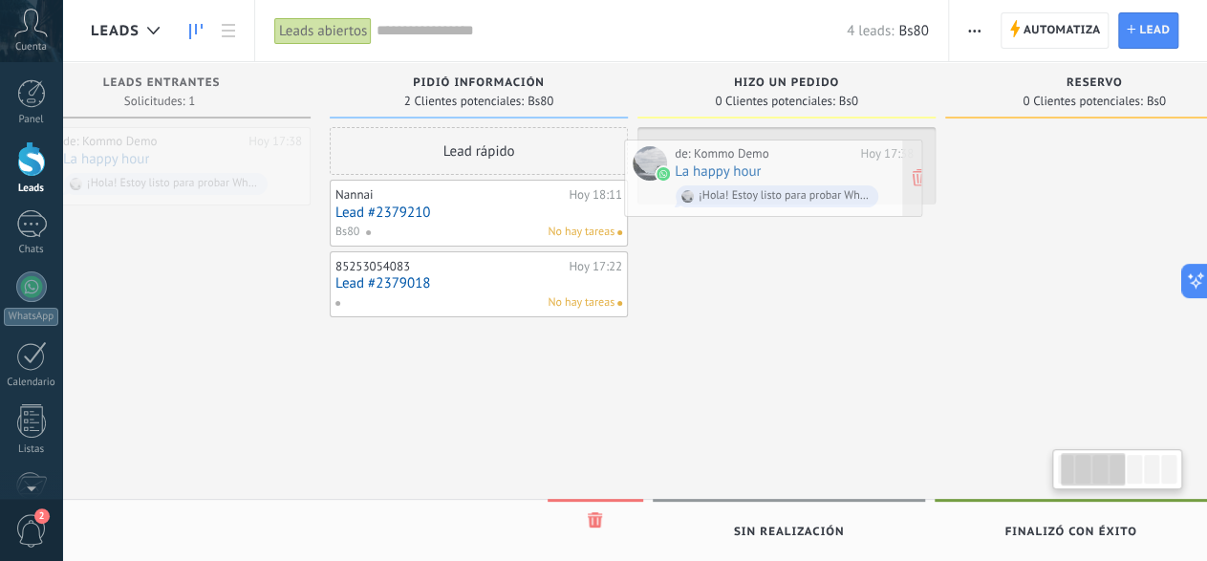
drag, startPoint x: 162, startPoint y: 150, endPoint x: 699, endPoint y: 161, distance: 536.2
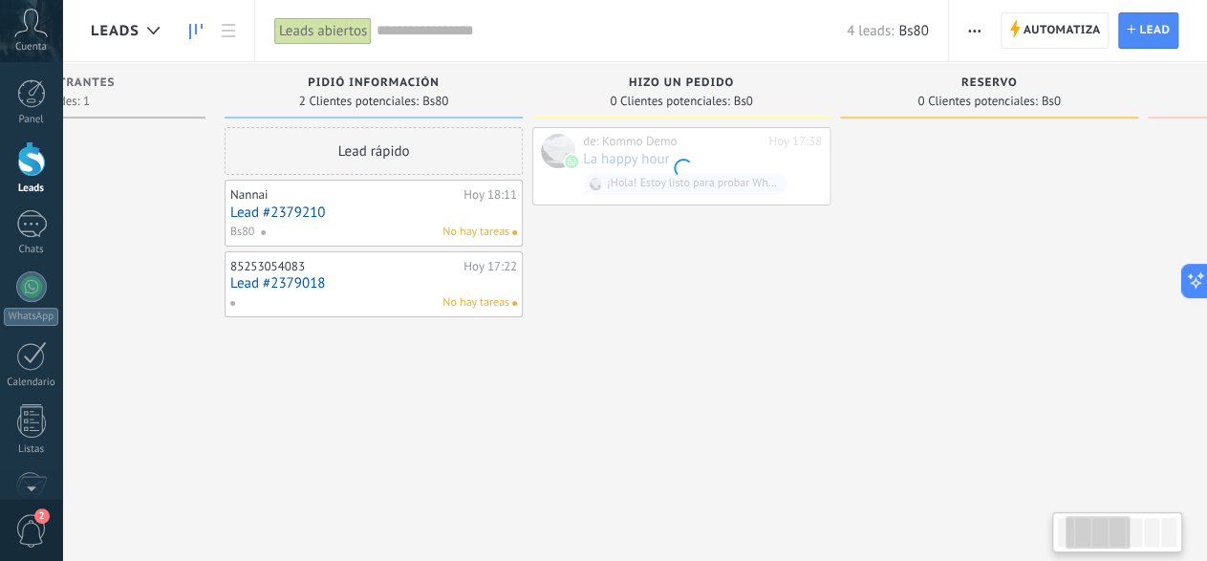
scroll to position [0, 199]
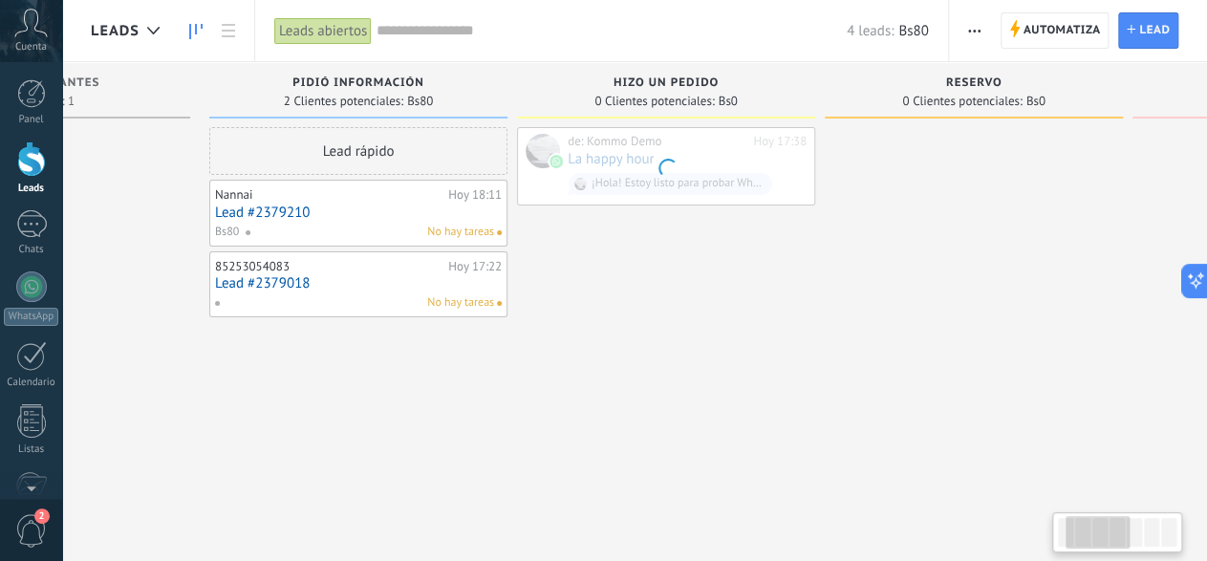
drag, startPoint x: 855, startPoint y: 303, endPoint x: 737, endPoint y: 302, distance: 118.5
click at [737, 302] on div "de: Kommo Demo Hoy 17:38 La happy hour ¡Hola! Estoy listo para probar WhatsApp …" at bounding box center [666, 283] width 298 height 312
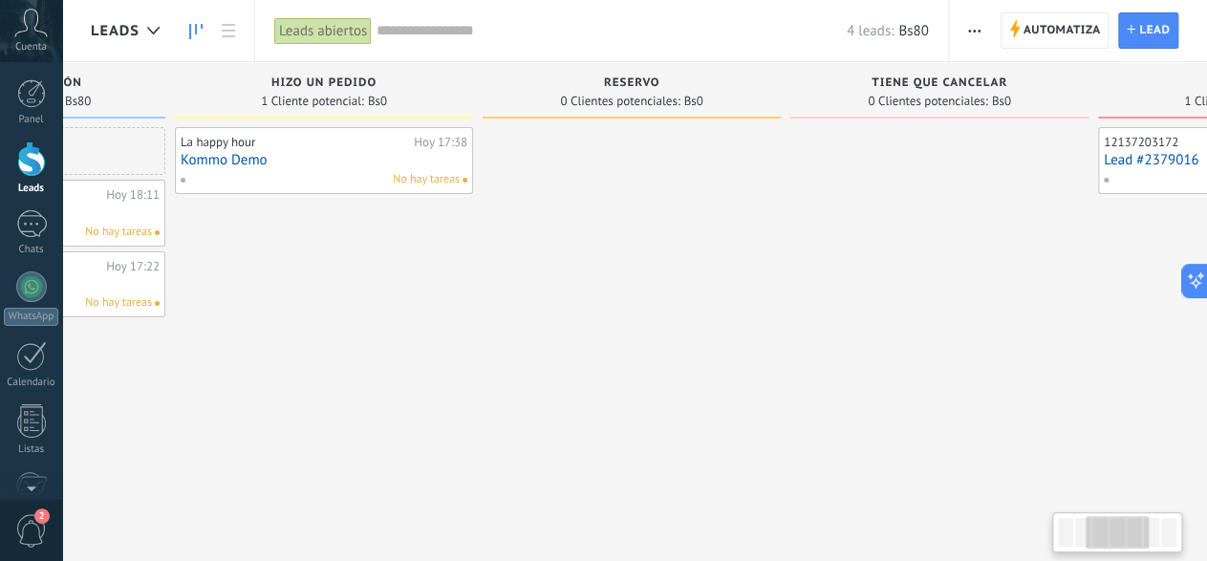
scroll to position [0, 532]
drag, startPoint x: 1065, startPoint y: 365, endPoint x: 731, endPoint y: 346, distance: 334.1
click at [732, 344] on div at bounding box center [640, 283] width 298 height 312
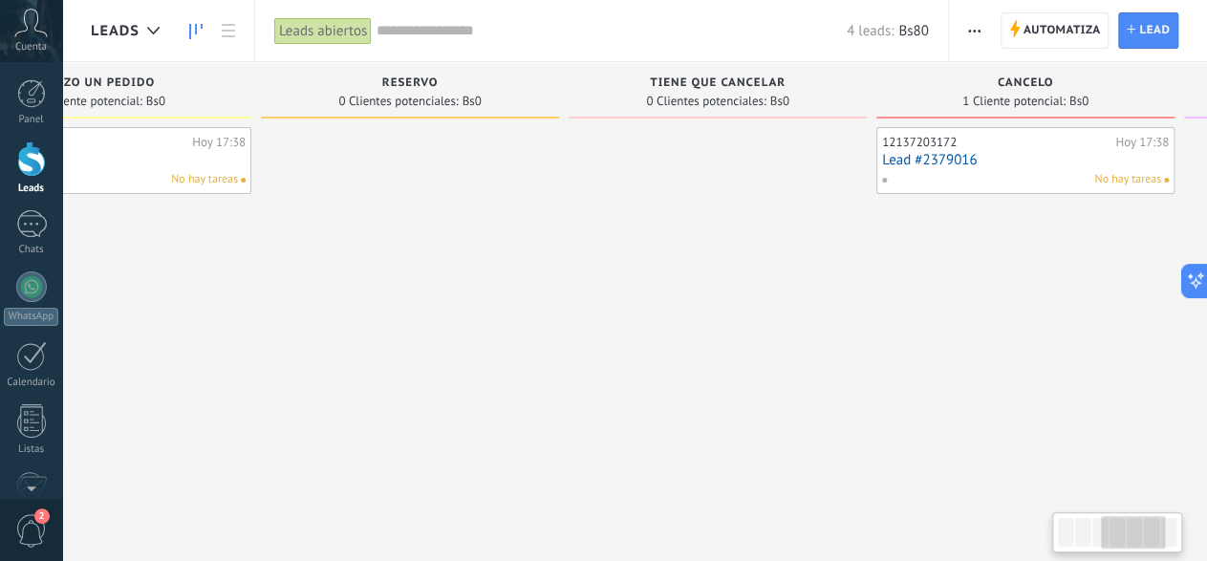
scroll to position [0, 505]
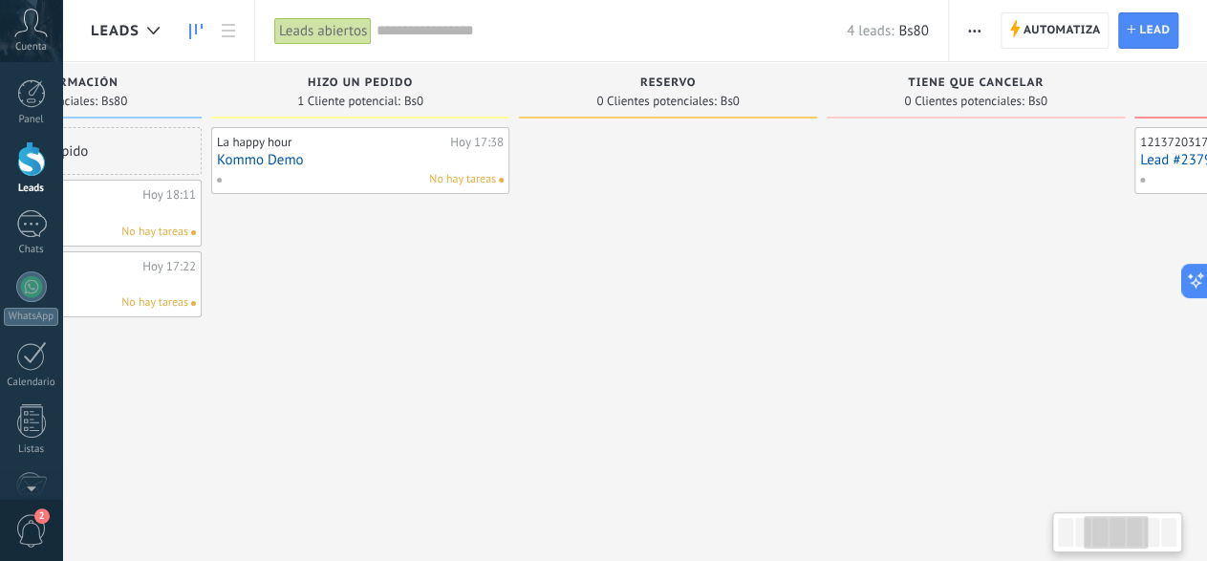
drag, startPoint x: 941, startPoint y: 342, endPoint x: 987, endPoint y: 394, distance: 69.0
click at [987, 394] on div at bounding box center [976, 283] width 298 height 312
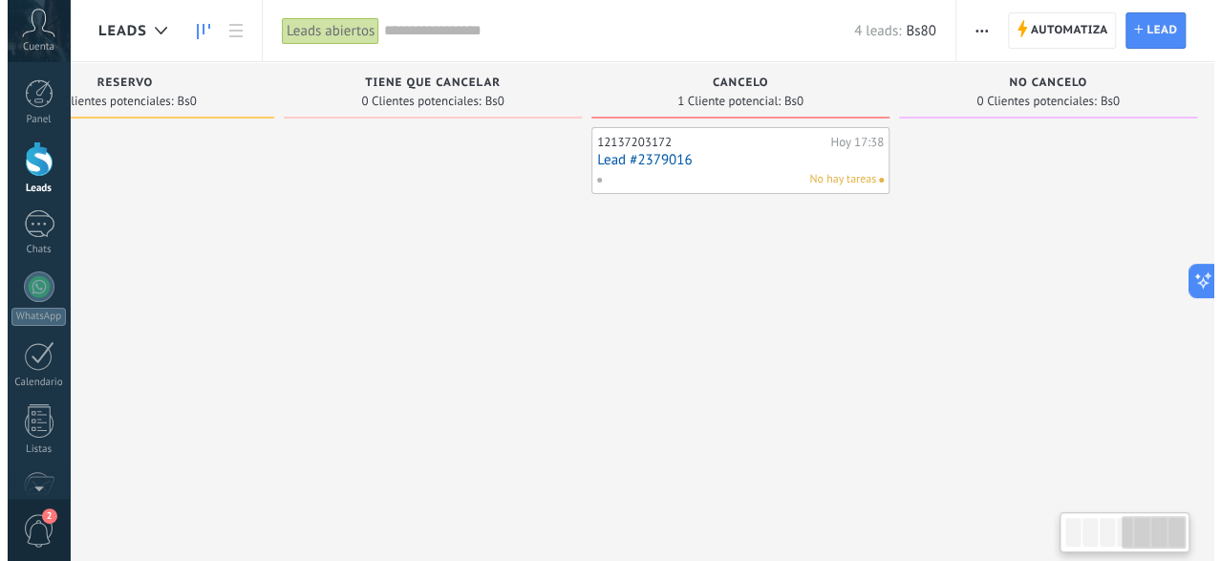
scroll to position [0, 1066]
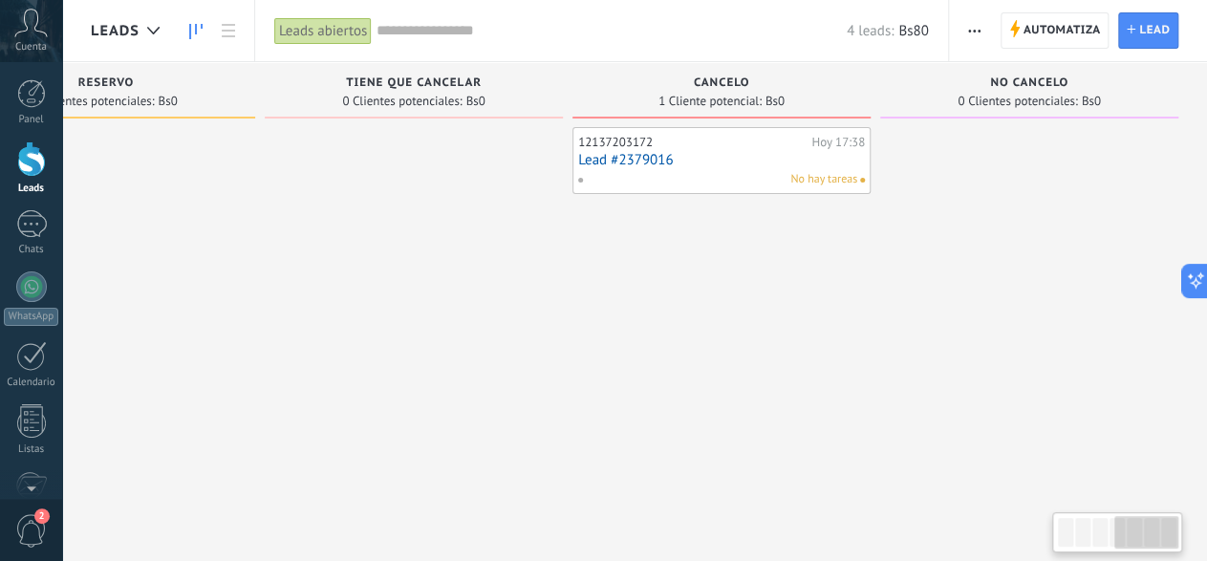
drag, startPoint x: 1000, startPoint y: 292, endPoint x: 433, endPoint y: 318, distance: 567.3
click at [433, 318] on div at bounding box center [414, 283] width 298 height 312
drag, startPoint x: 953, startPoint y: 362, endPoint x: 773, endPoint y: 333, distance: 182.1
click at [773, 333] on div "Leads Entrantes Solicitudes: 0 0 0 0 1 Pidió Información 2 Clientes potenciales…" at bounding box center [115, 250] width 2183 height 377
click at [627, 162] on link "Lead #2379016" at bounding box center [721, 160] width 287 height 16
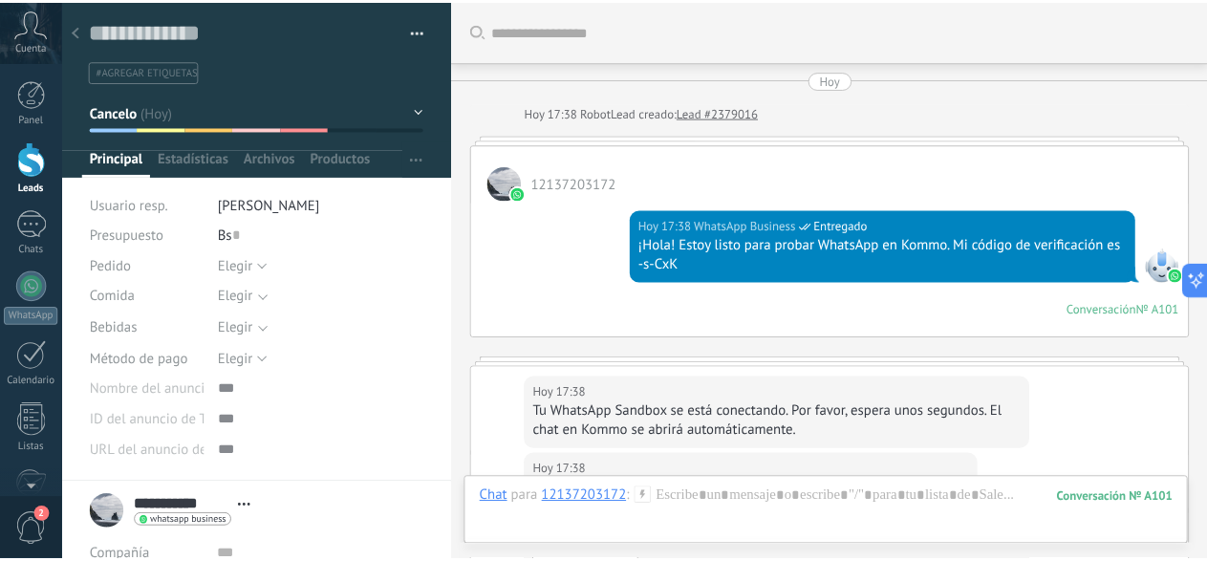
scroll to position [680, 0]
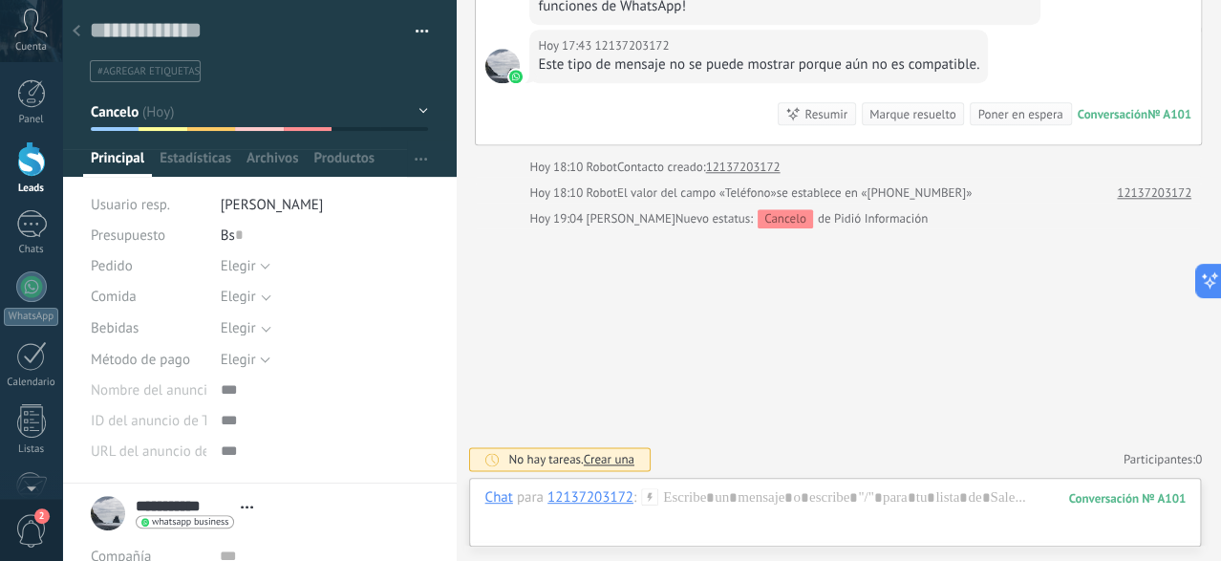
click at [82, 29] on div at bounding box center [76, 31] width 27 height 37
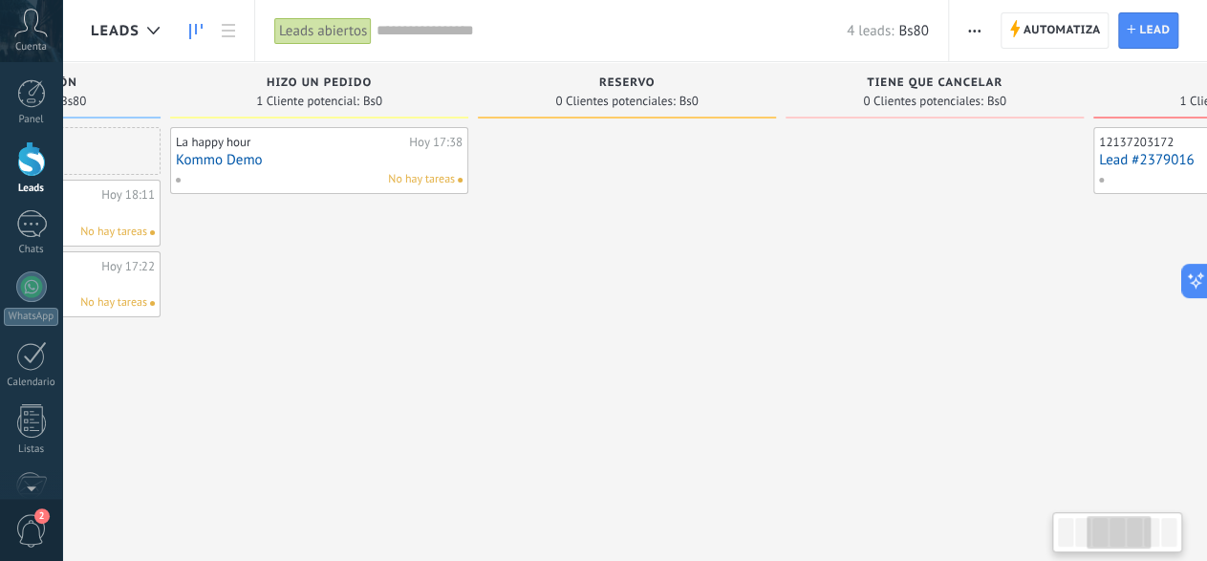
drag, startPoint x: 515, startPoint y: 269, endPoint x: 274, endPoint y: 296, distance: 242.4
click at [775, 296] on div at bounding box center [627, 283] width 298 height 312
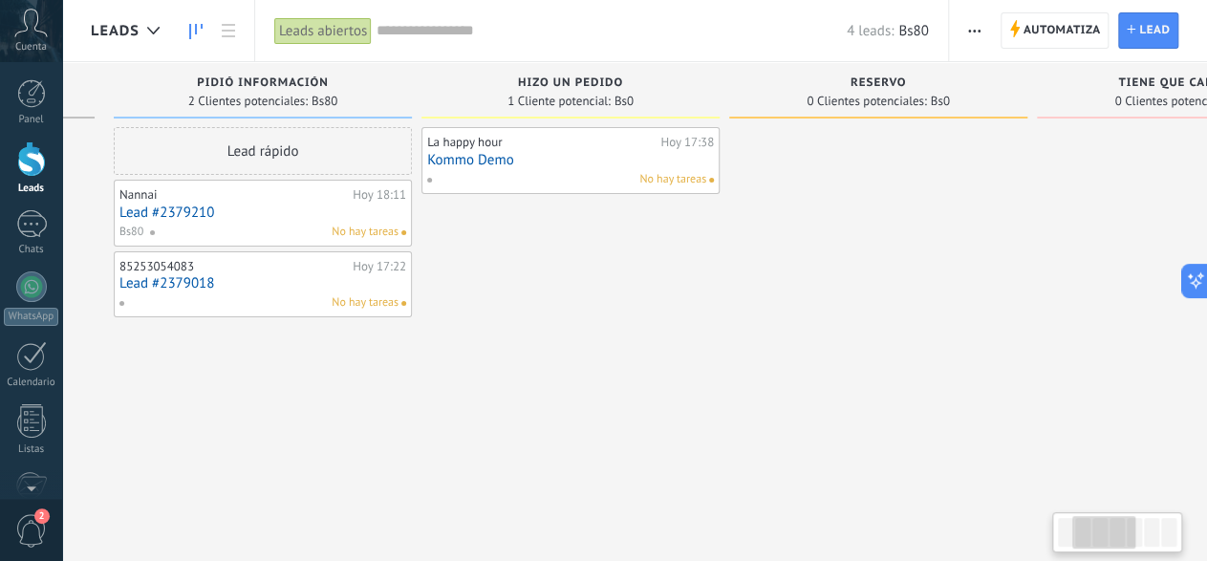
drag, startPoint x: 293, startPoint y: 300, endPoint x: 454, endPoint y: 309, distance: 160.8
click at [454, 309] on div "La happy hour Hoy 17:38 Kommo Demo No hay tareas" at bounding box center [570, 283] width 298 height 312
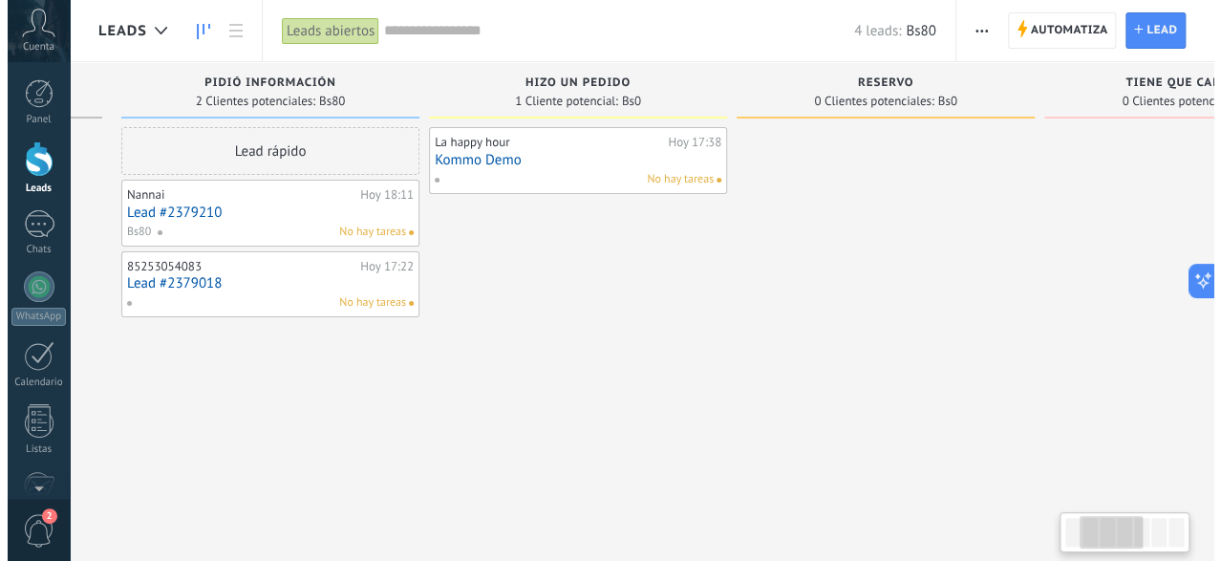
scroll to position [0, 295]
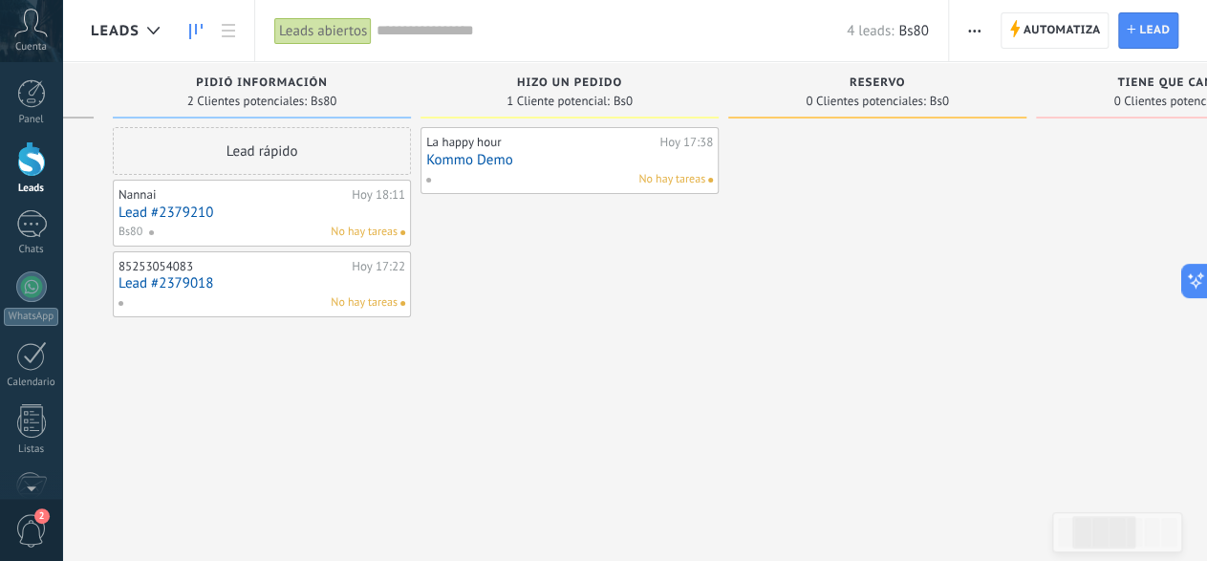
click at [522, 156] on link "Kommo Demo" at bounding box center [569, 160] width 287 height 16
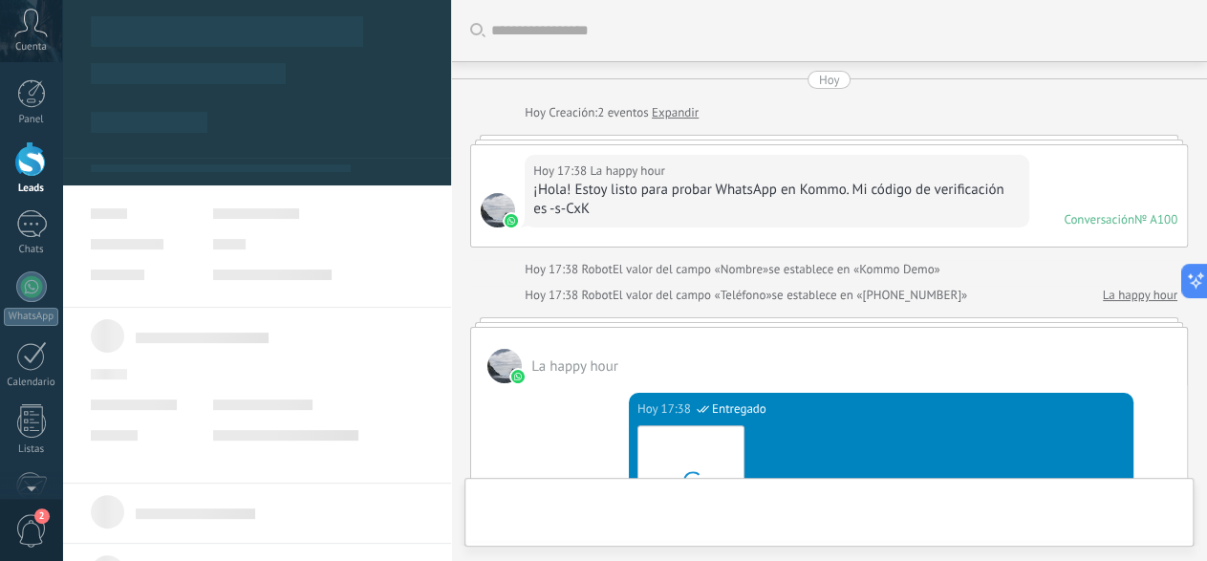
type textarea "**********"
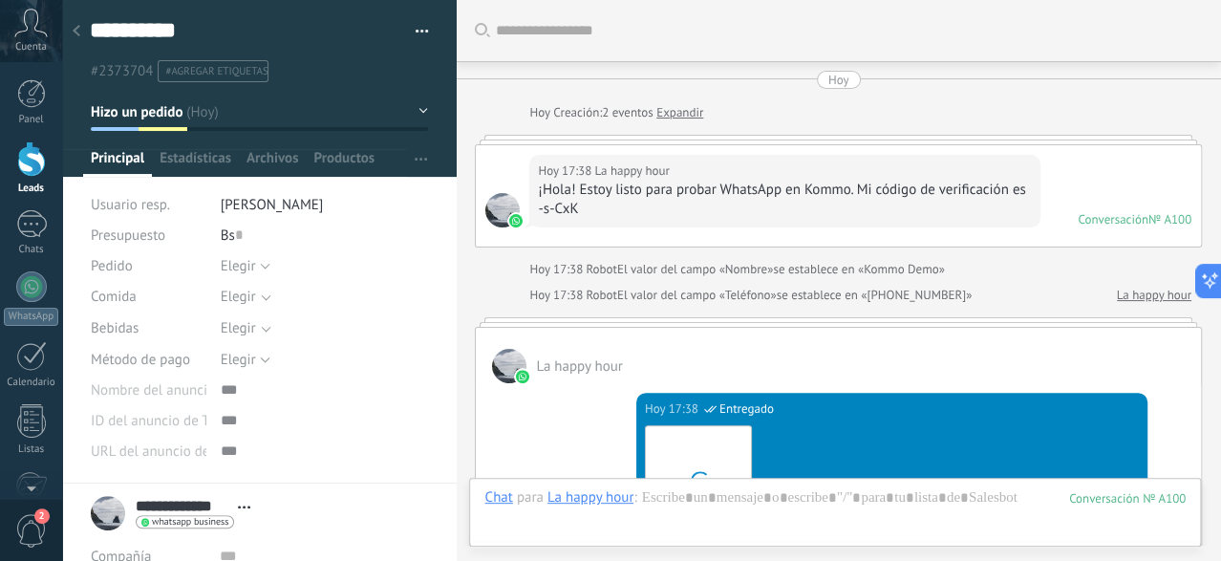
scroll to position [1167, 0]
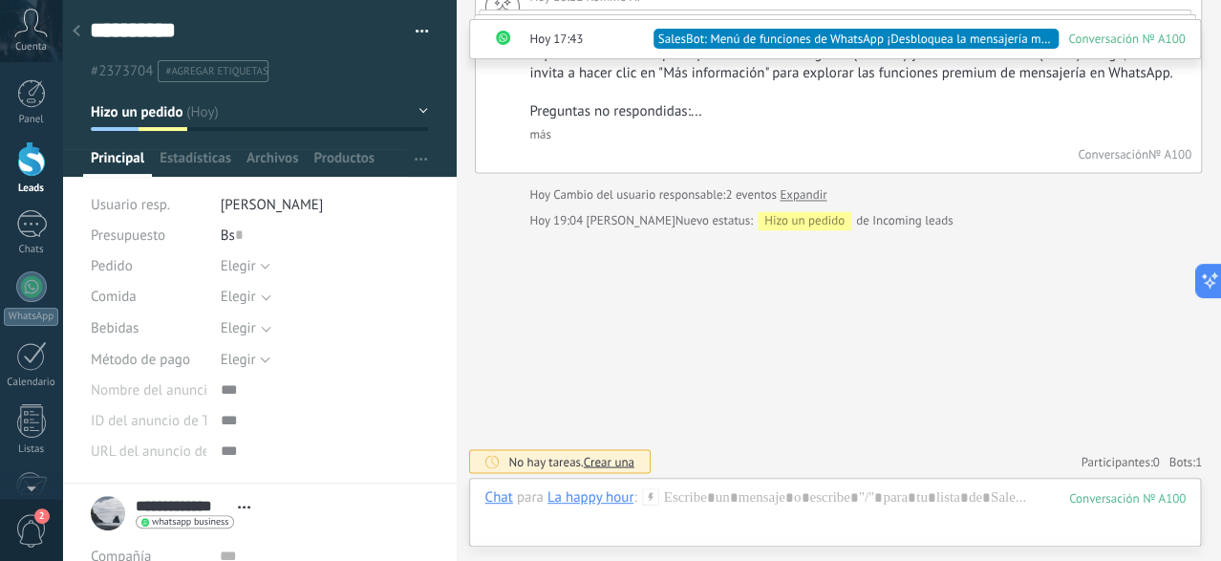
click at [241, 239] on div "Bs 0" at bounding box center [325, 235] width 208 height 31
type input "***"
click at [122, 529] on span "Guardar" at bounding box center [123, 531] width 45 height 13
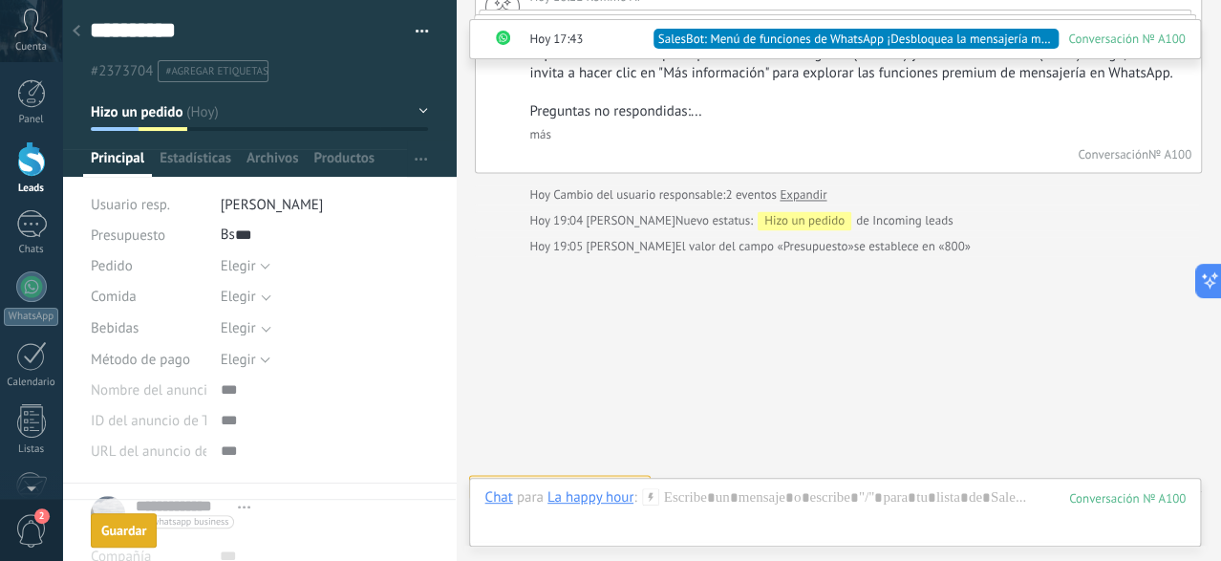
scroll to position [1193, 0]
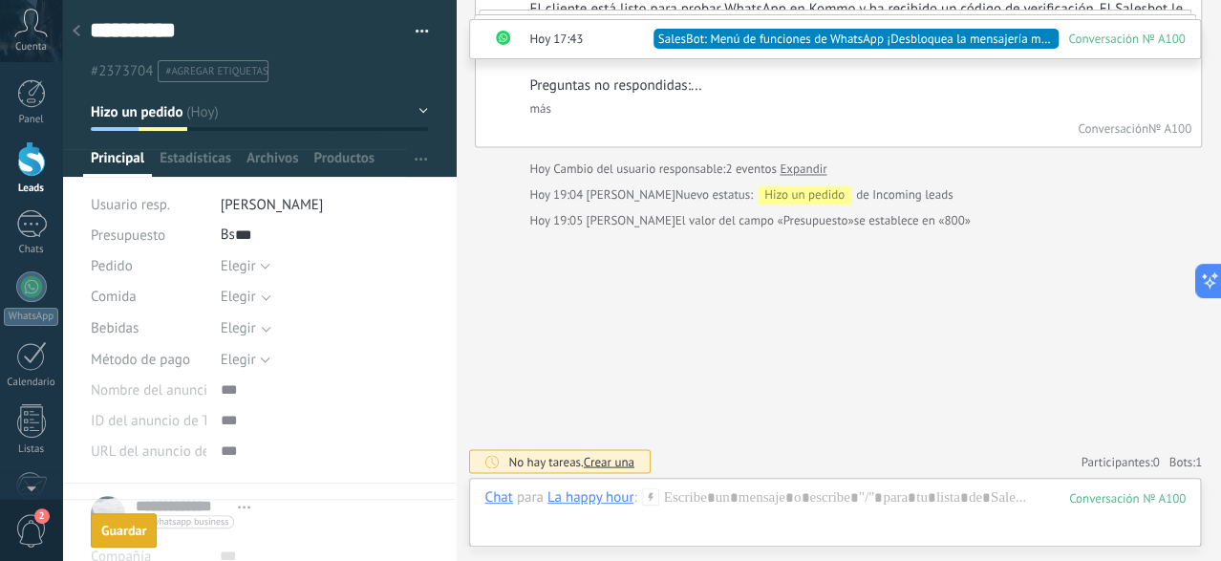
click at [78, 32] on icon at bounding box center [77, 30] width 8 height 11
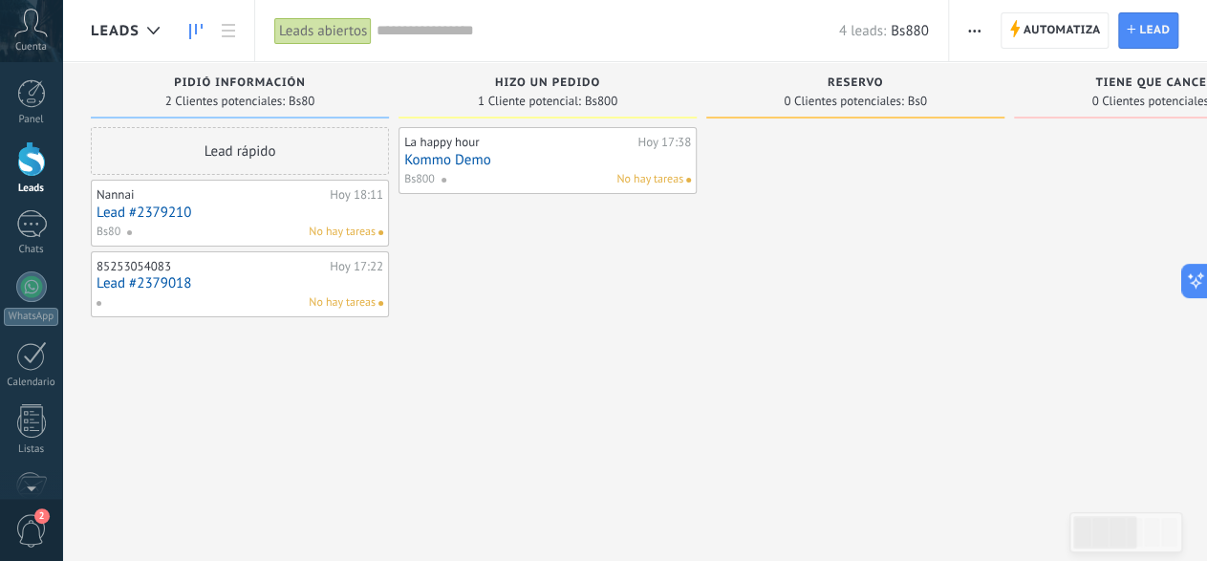
drag, startPoint x: 549, startPoint y: 253, endPoint x: 798, endPoint y: 288, distance: 250.8
click at [798, 288] on div "Leads Entrantes Solicitudes: 0 0 0 0 0 0 0 0 0 Pidió Información 2 Clientes pot…" at bounding box center [1023, 250] width 1865 height 377
drag, startPoint x: 559, startPoint y: 233, endPoint x: 581, endPoint y: 239, distance: 22.7
click at [581, 239] on div "La happy hour Hoy 17:38 Kommo Demo Bs800 No hay tareas" at bounding box center [547, 283] width 298 height 312
drag, startPoint x: 527, startPoint y: 146, endPoint x: 433, endPoint y: 296, distance: 176.9
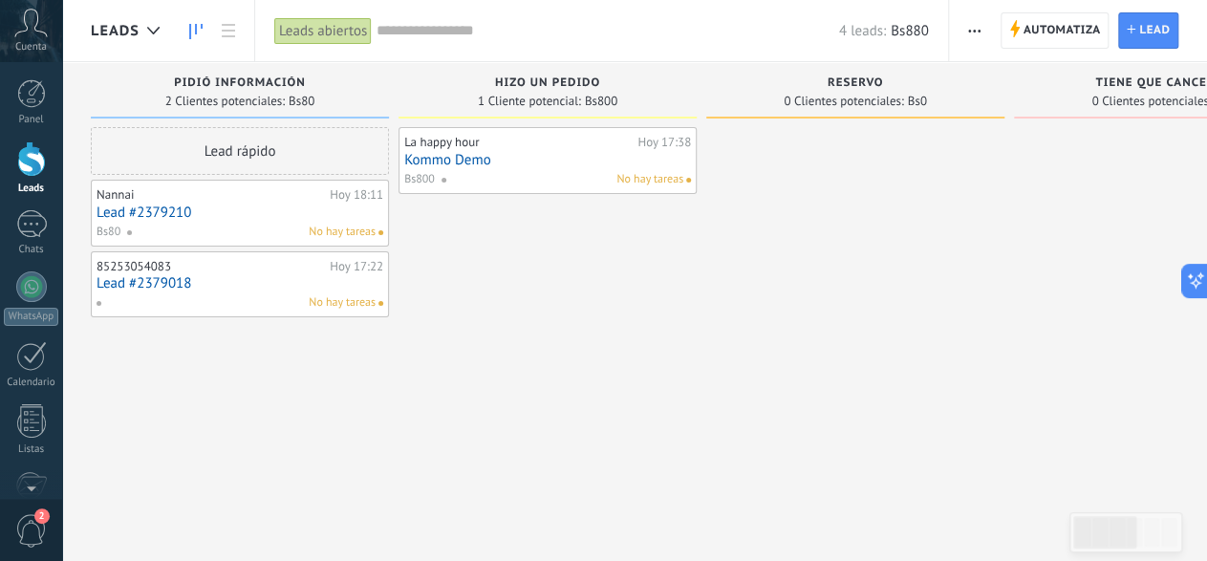
click at [423, 312] on div "La happy hour Hoy 17:38 Kommo Demo Bs800 No hay tareas" at bounding box center [547, 283] width 298 height 312
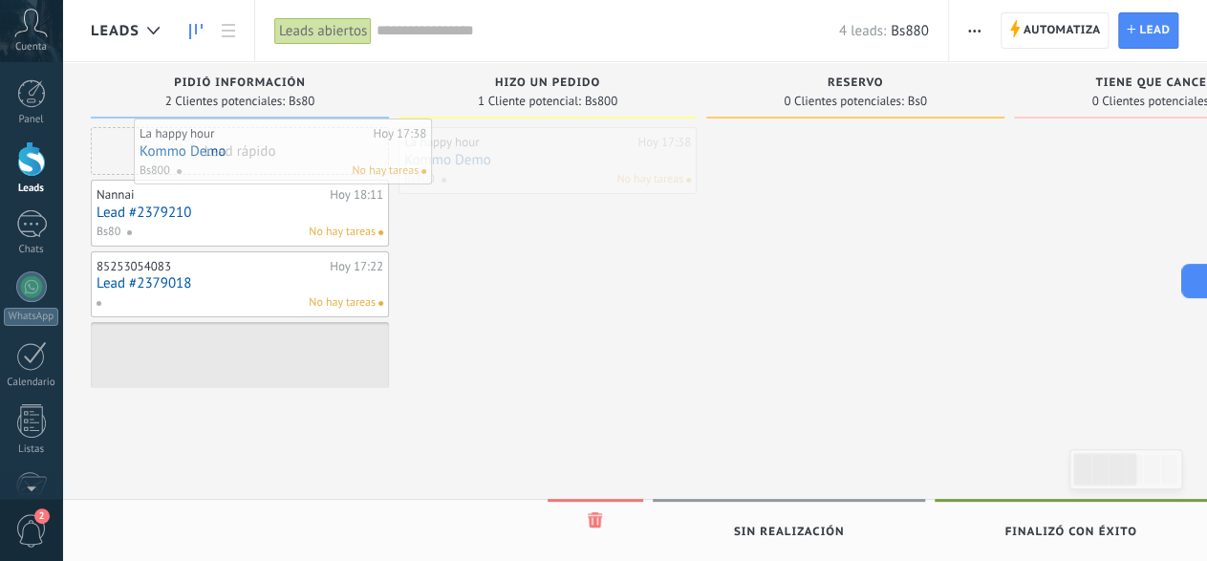
drag, startPoint x: 545, startPoint y: 170, endPoint x: 280, endPoint y: 161, distance: 264.8
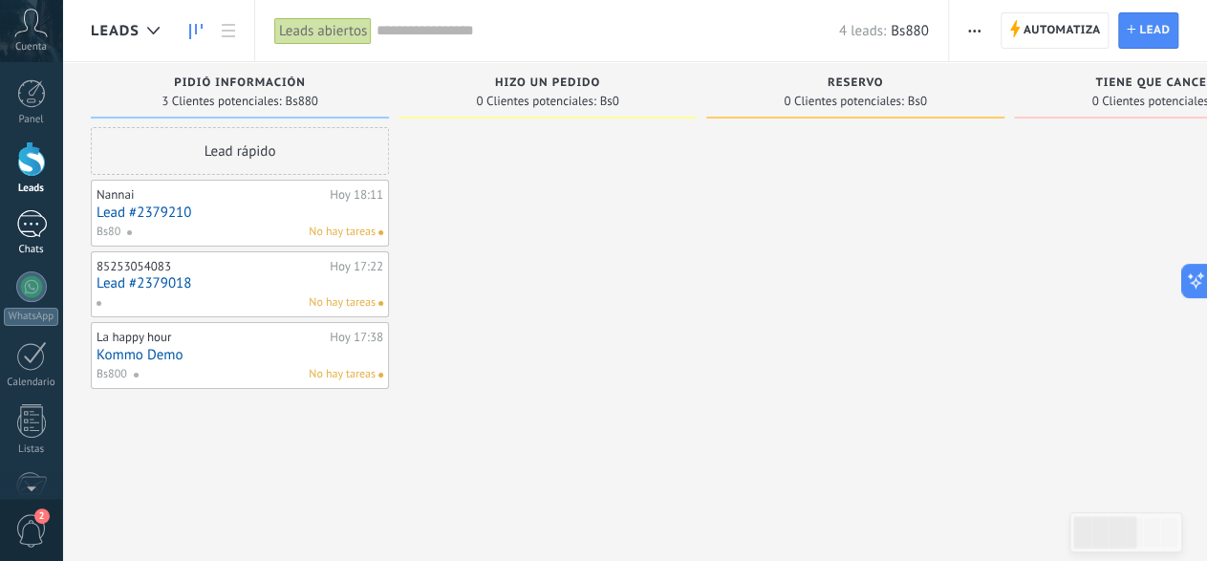
click at [12, 232] on link "Chats" at bounding box center [31, 233] width 62 height 46
